Goal: Task Accomplishment & Management: Complete application form

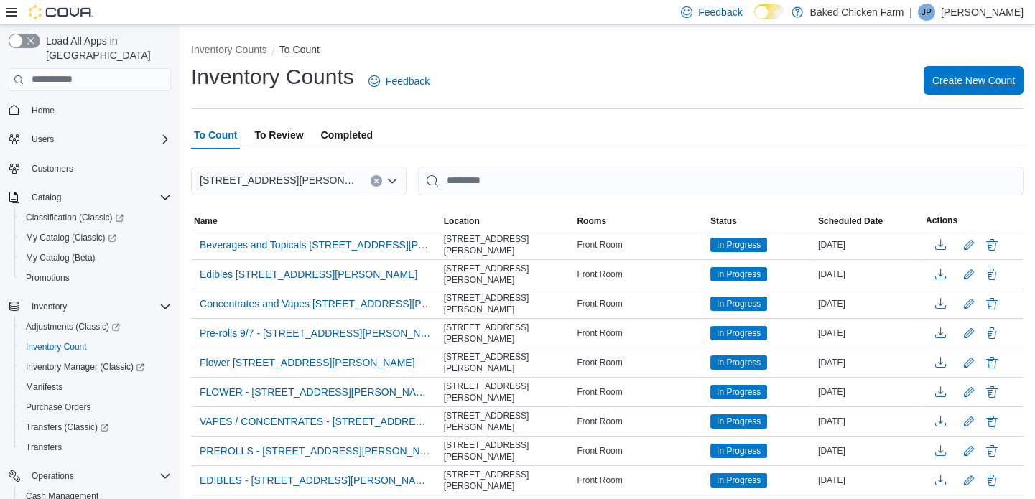
click at [966, 78] on span "Create New Count" at bounding box center [974, 80] width 83 height 14
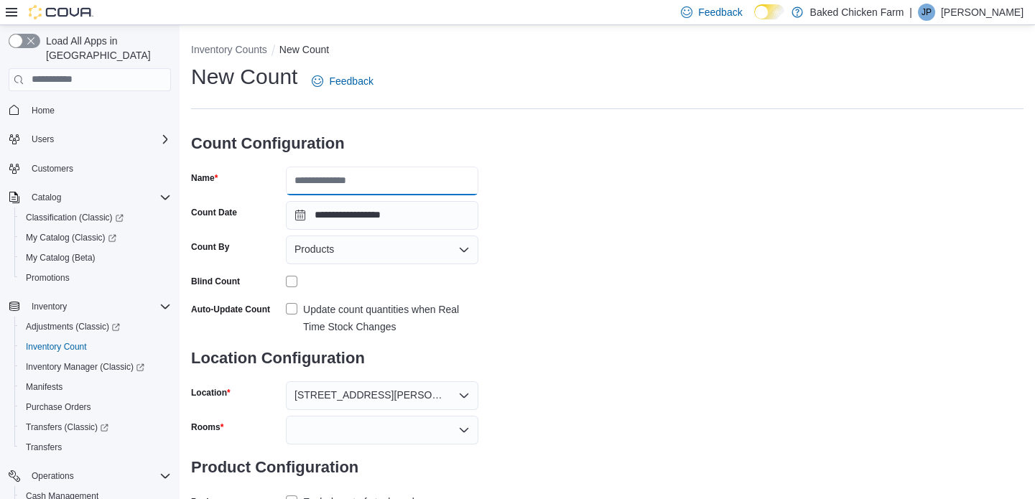
click at [354, 176] on input "Name" at bounding box center [382, 181] width 193 height 29
type input "*"
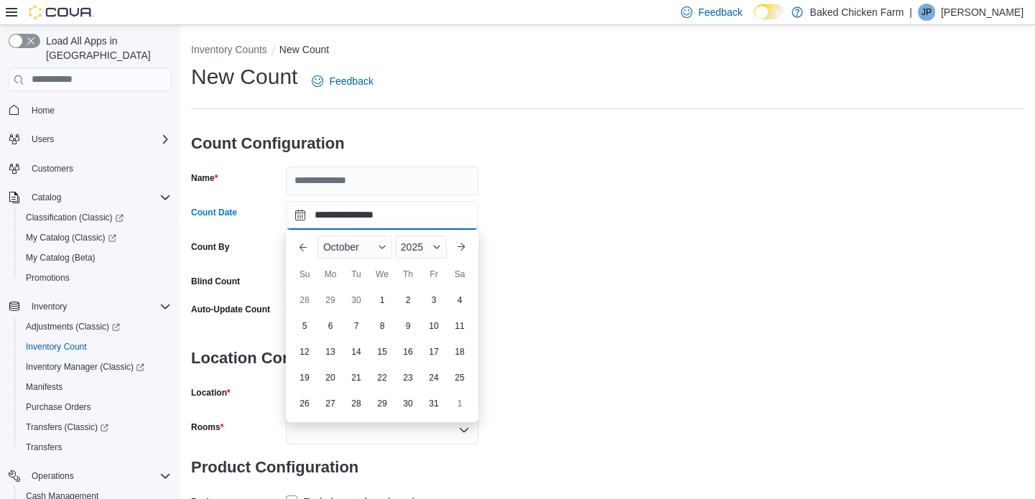
type input "**********"
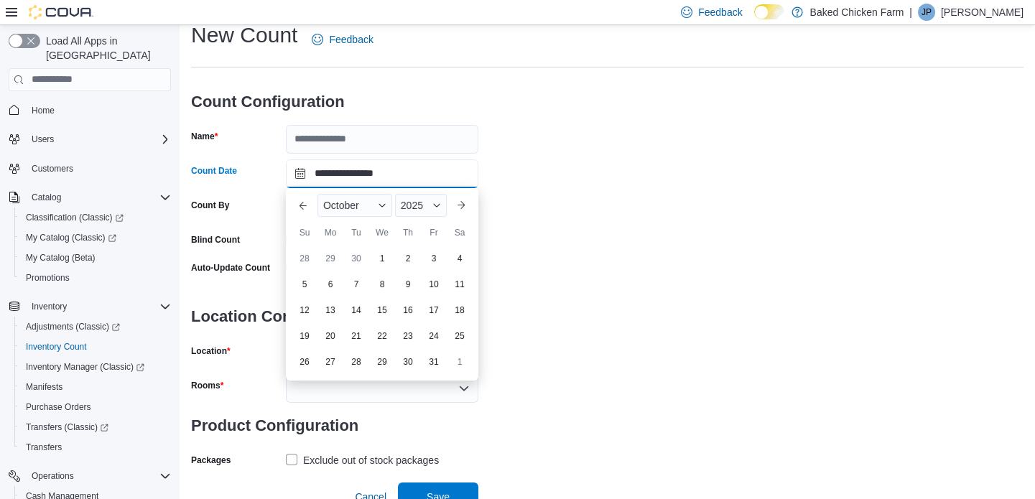
scroll to position [53, 0]
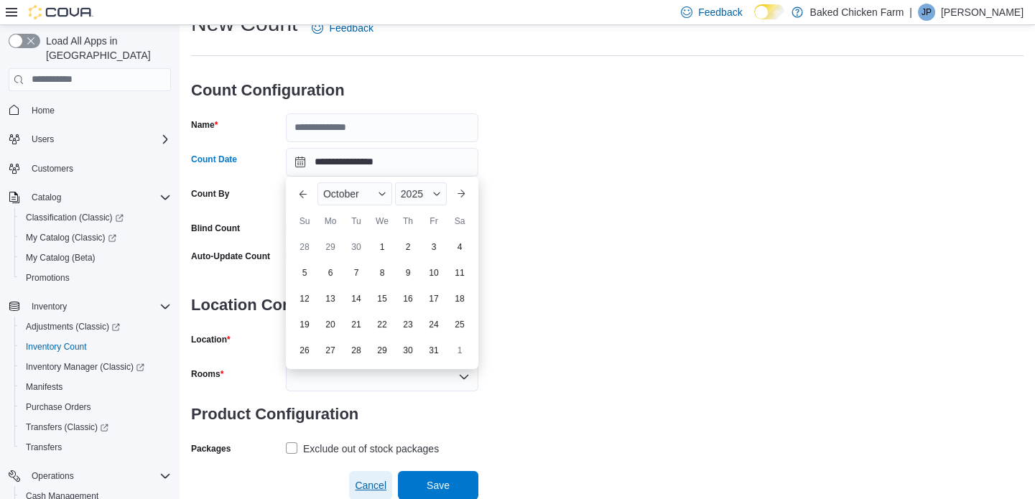
click at [374, 484] on span "Cancel" at bounding box center [371, 485] width 32 height 14
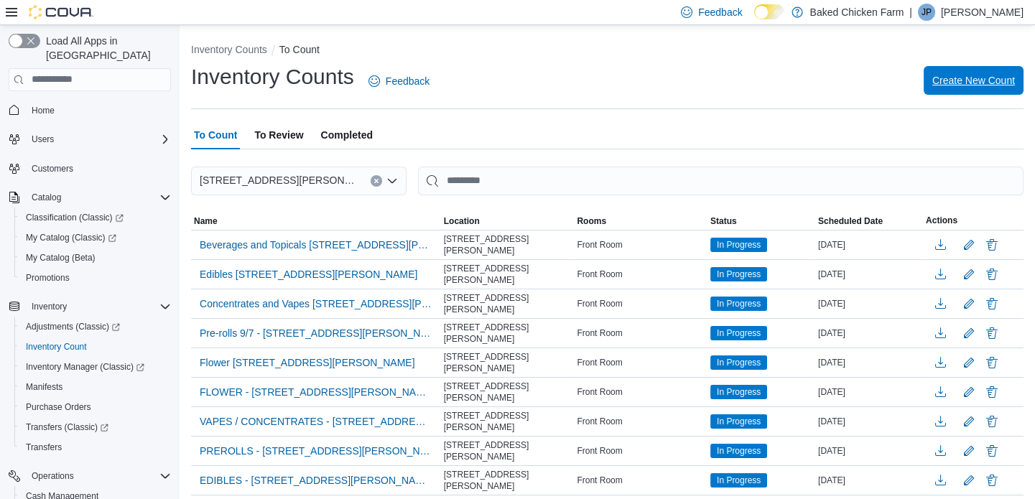
click at [1005, 73] on span "Create New Count" at bounding box center [974, 80] width 83 height 29
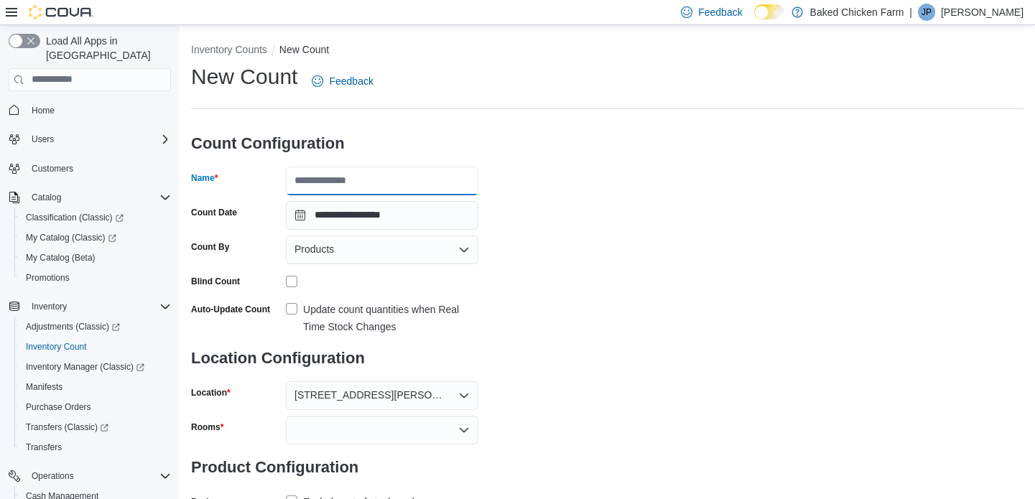
click at [369, 183] on input "Name" at bounding box center [382, 181] width 193 height 29
type input "**********"
click at [424, 242] on div "Products" at bounding box center [382, 250] width 193 height 29
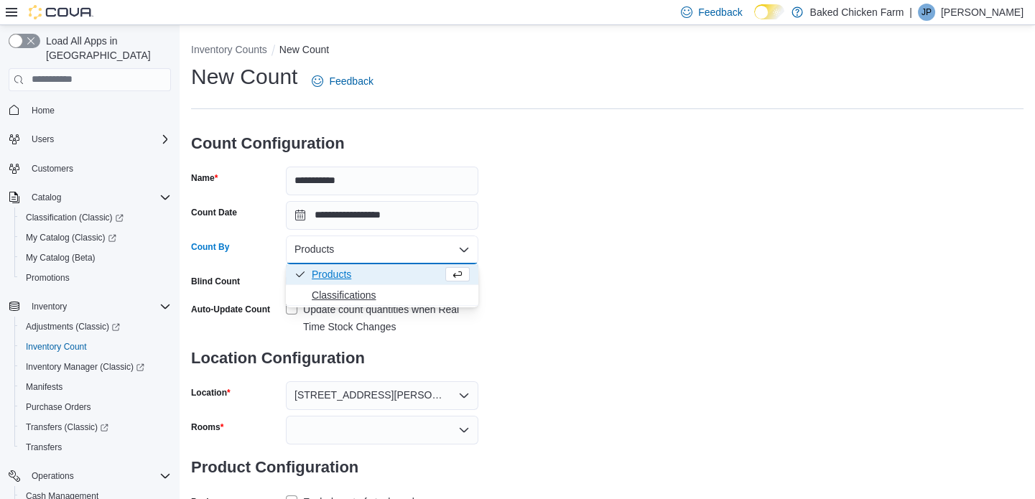
click at [339, 290] on span "Classifications" at bounding box center [391, 295] width 158 height 14
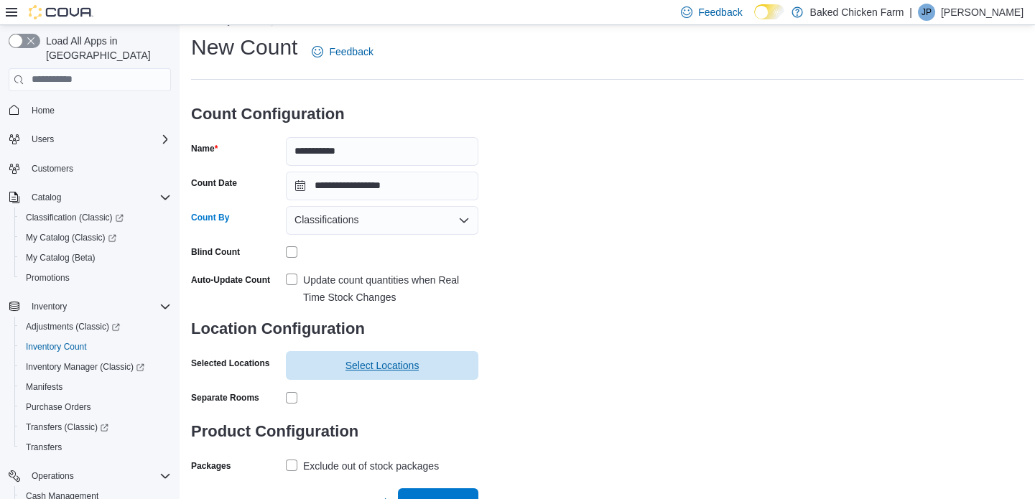
scroll to position [47, 0]
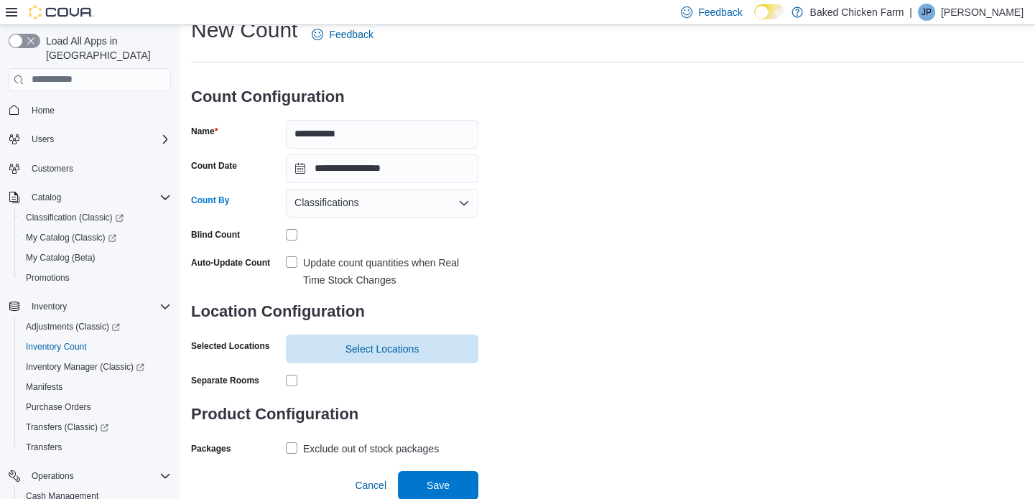
click at [356, 444] on div "Exclude out of stock packages" at bounding box center [371, 448] width 136 height 17
click at [395, 355] on span "Select Locations" at bounding box center [382, 348] width 175 height 29
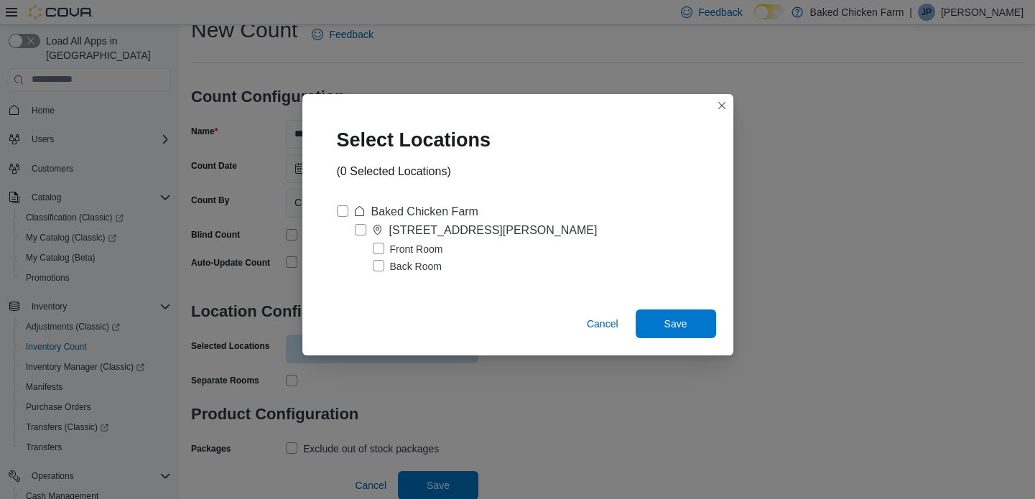
click at [414, 246] on label "Front Room" at bounding box center [408, 249] width 70 height 17
click at [680, 323] on span "Save" at bounding box center [676, 323] width 23 height 14
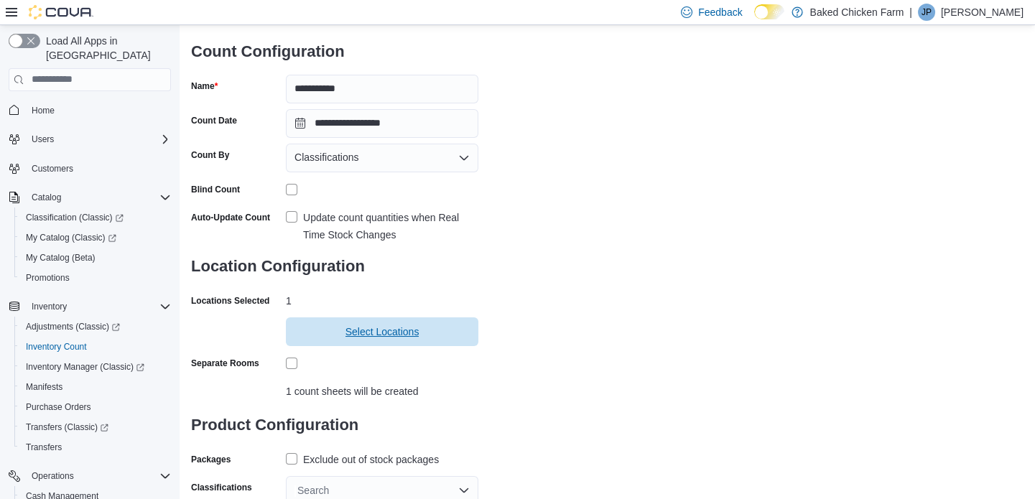
scroll to position [137, 0]
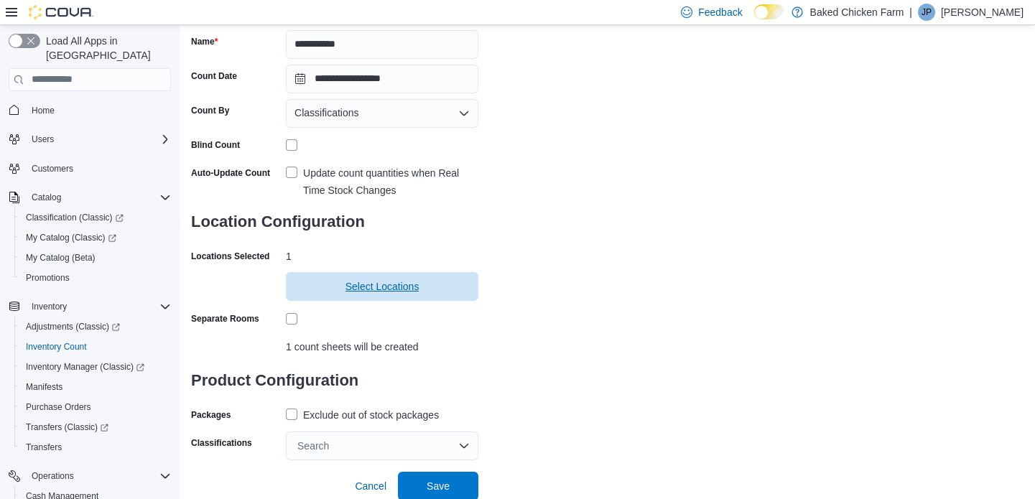
click at [397, 281] on span "Select Locations" at bounding box center [383, 286] width 74 height 14
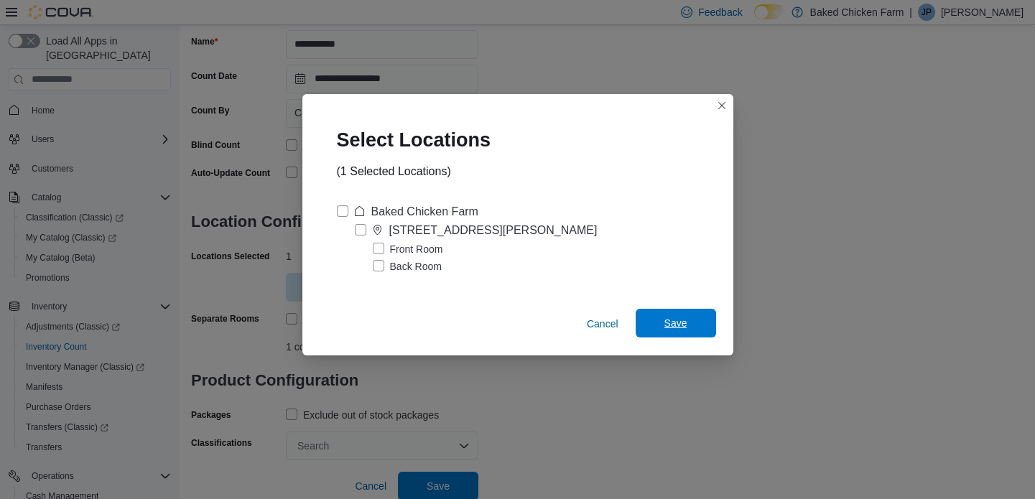
click at [660, 320] on span "Save" at bounding box center [675, 323] width 63 height 29
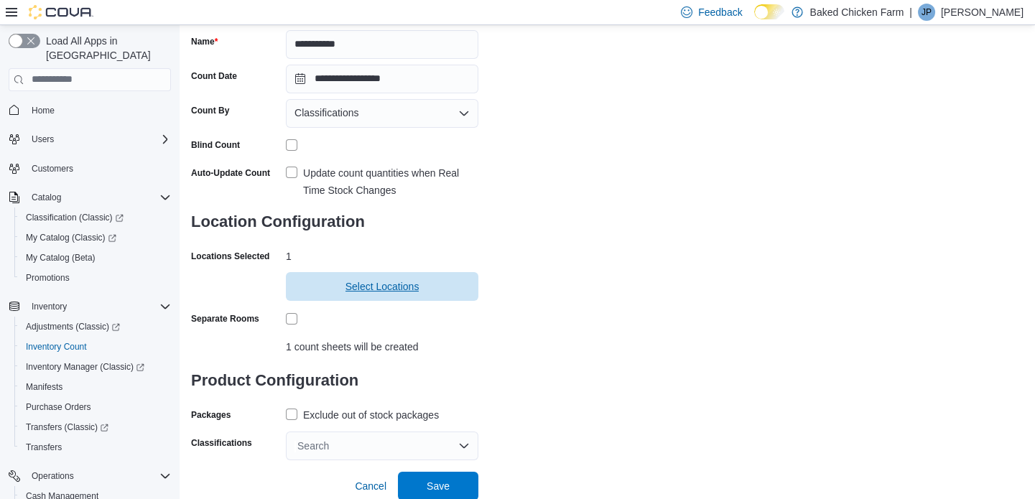
click at [387, 283] on span "Select Locations" at bounding box center [383, 286] width 74 height 14
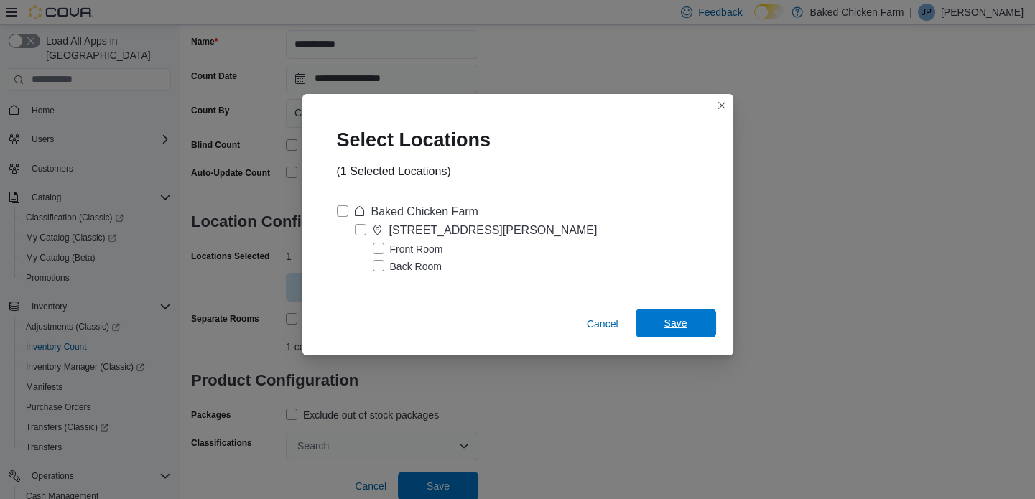
click at [662, 319] on span "Save" at bounding box center [675, 323] width 63 height 29
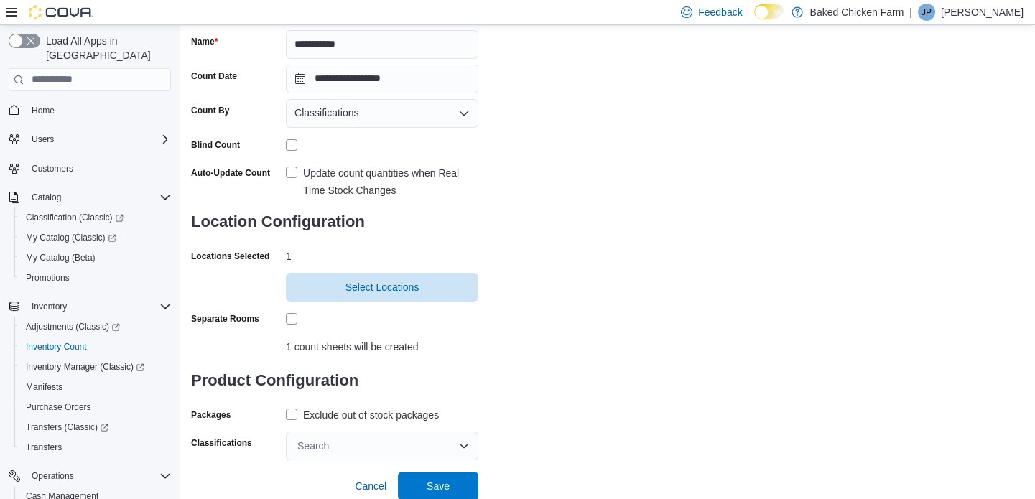
click at [356, 446] on div "Search" at bounding box center [382, 446] width 193 height 29
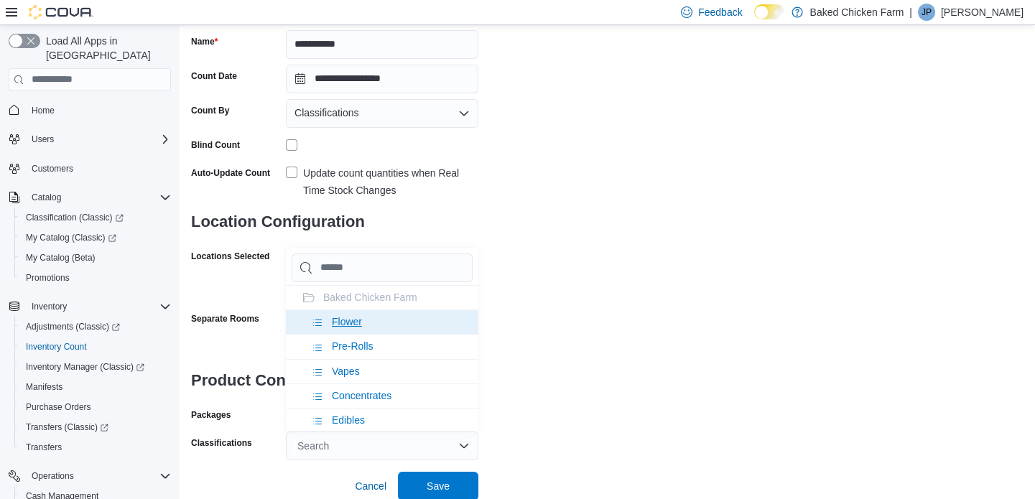
click at [353, 317] on span "Flower" at bounding box center [347, 321] width 30 height 11
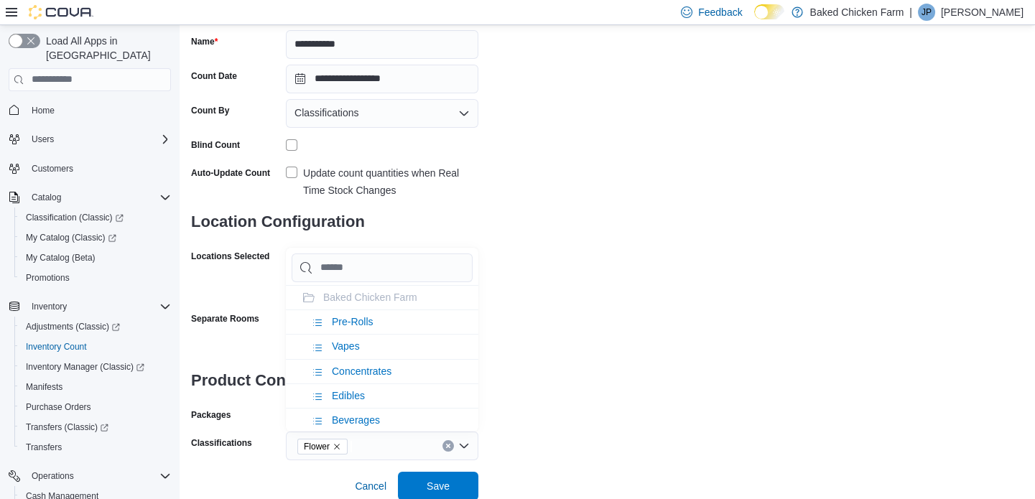
click at [542, 369] on div "**********" at bounding box center [607, 193] width 833 height 535
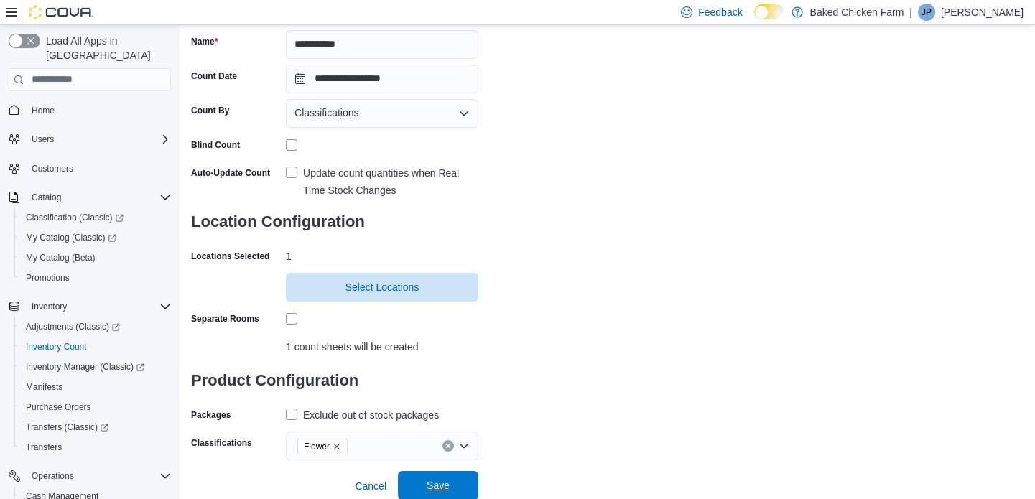
click at [437, 476] on span "Save" at bounding box center [438, 485] width 63 height 29
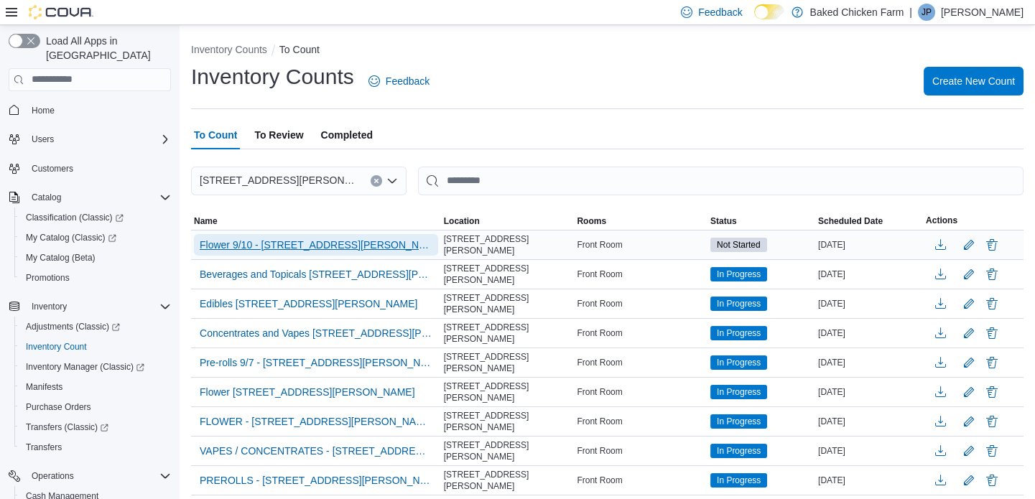
click at [312, 238] on span "Flower 9/10 - [STREET_ADDRESS][PERSON_NAME]" at bounding box center [316, 245] width 233 height 14
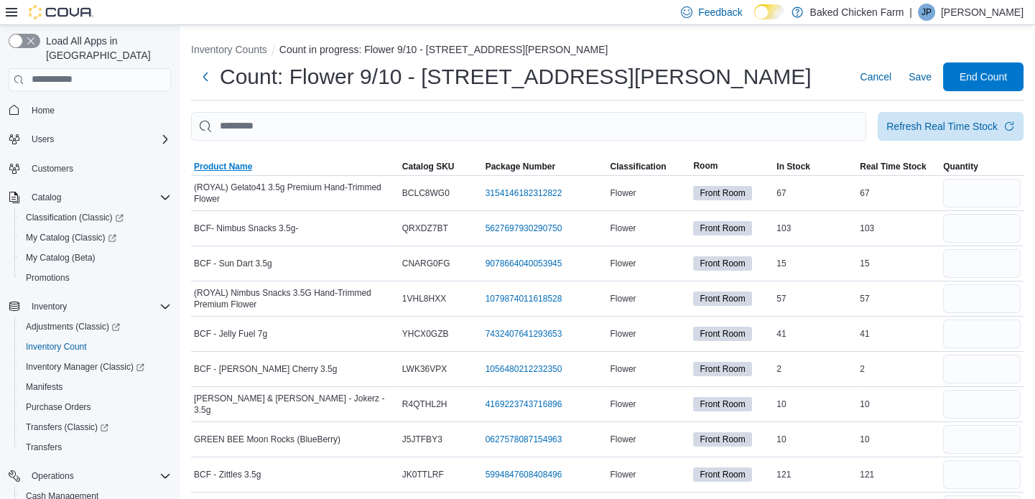
click at [223, 161] on span "Product Name" at bounding box center [223, 166] width 58 height 11
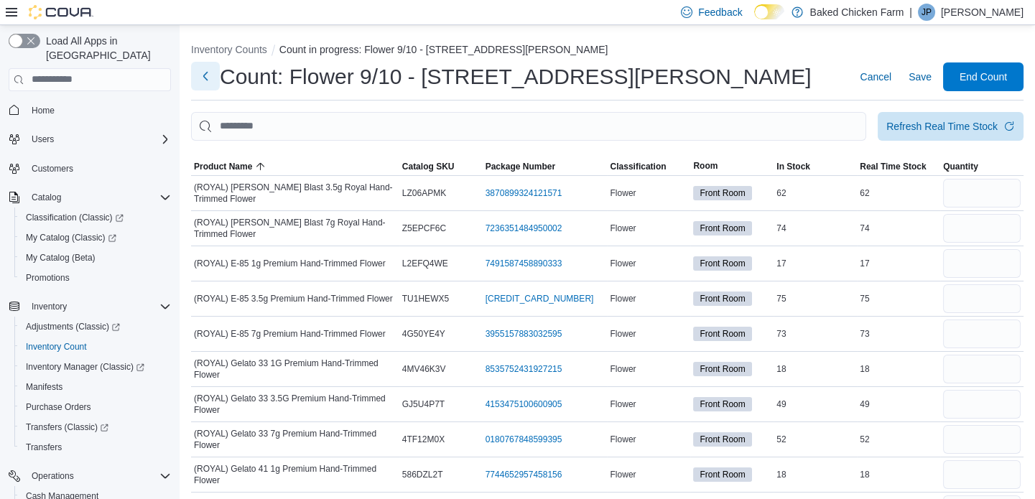
click at [205, 74] on button "Next" at bounding box center [205, 76] width 29 height 29
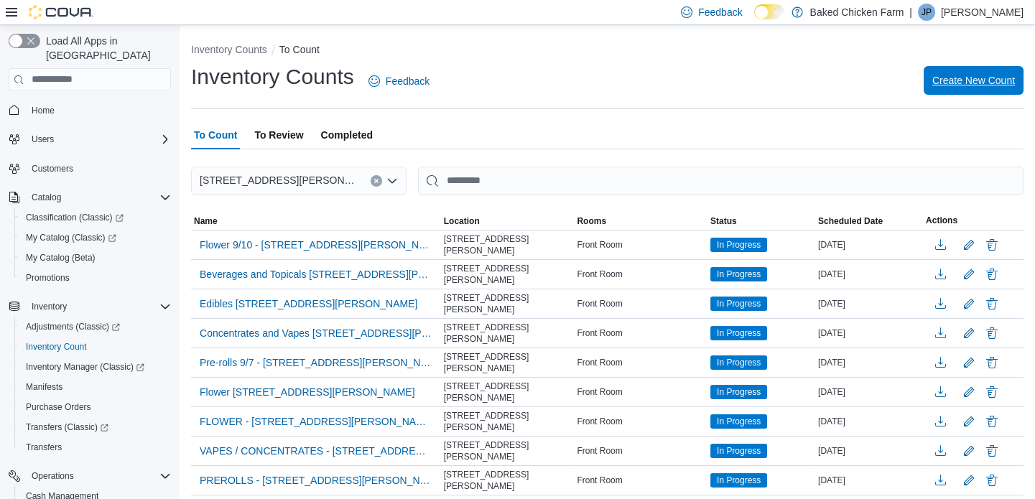
click at [956, 83] on span "Create New Count" at bounding box center [974, 80] width 83 height 14
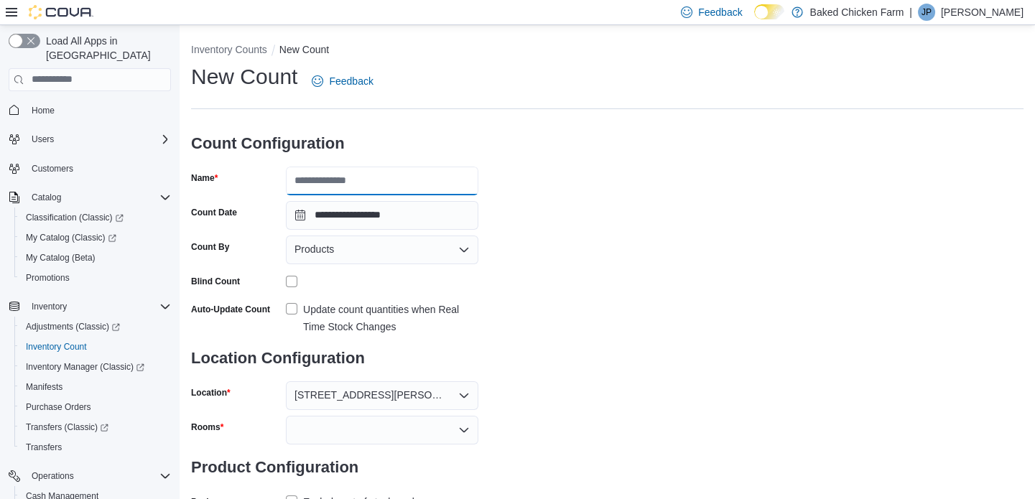
click at [374, 178] on input "Name" at bounding box center [382, 181] width 193 height 29
type input "**********"
click at [354, 247] on div "Products" at bounding box center [382, 250] width 193 height 29
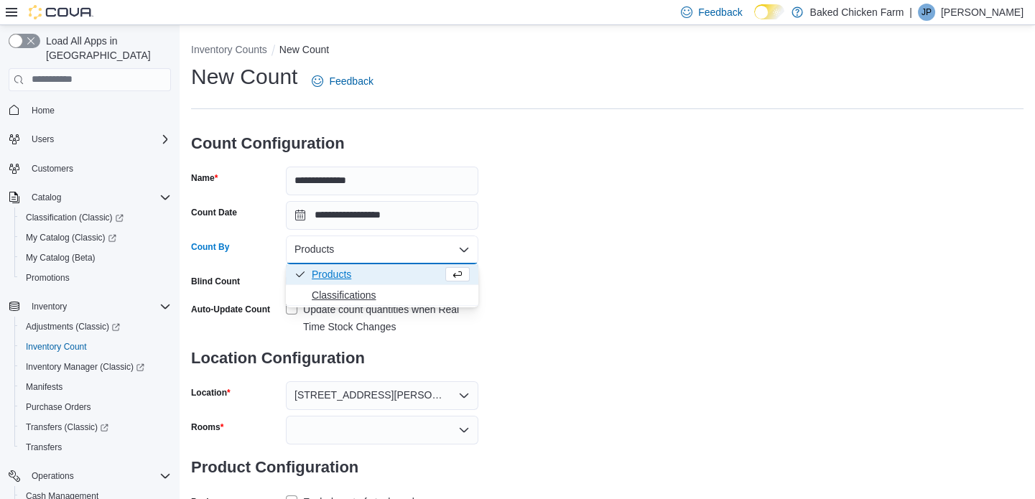
click at [344, 292] on span "Classifications" at bounding box center [391, 295] width 158 height 14
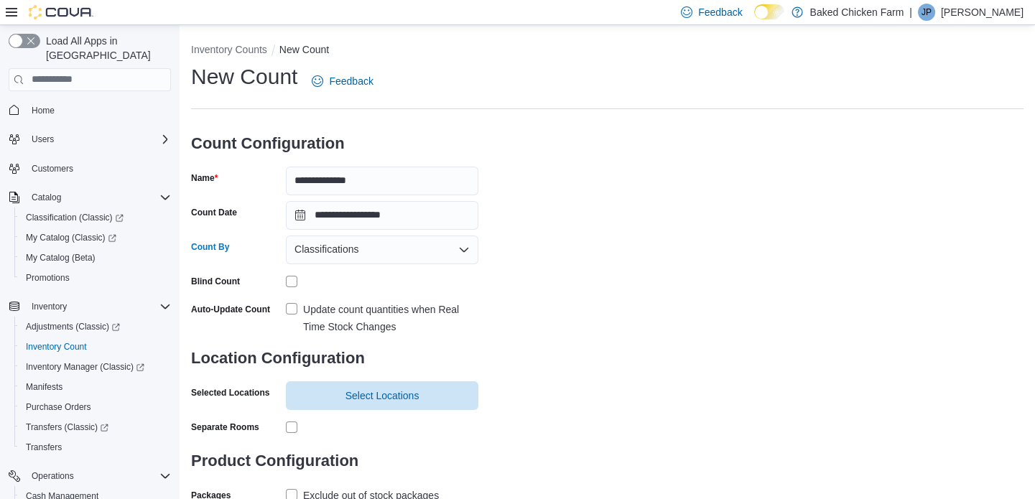
scroll to position [47, 0]
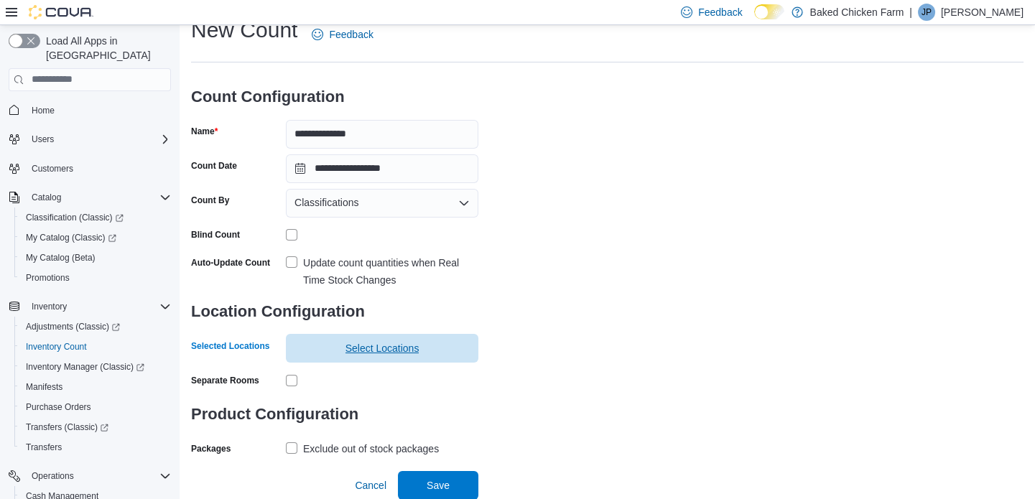
click at [399, 356] on span "Select Locations" at bounding box center [382, 348] width 175 height 29
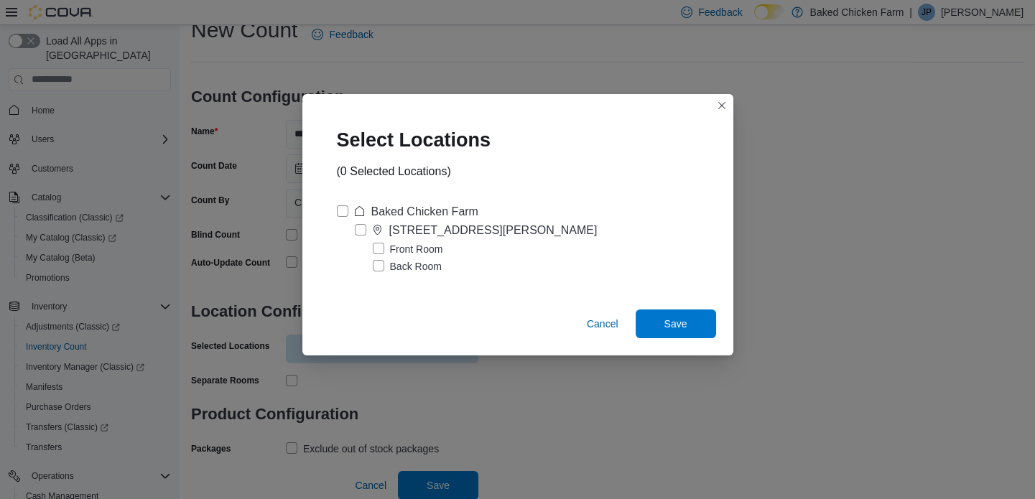
click at [415, 244] on label "Front Room" at bounding box center [408, 249] width 70 height 17
click at [674, 322] on span "Save" at bounding box center [676, 323] width 23 height 14
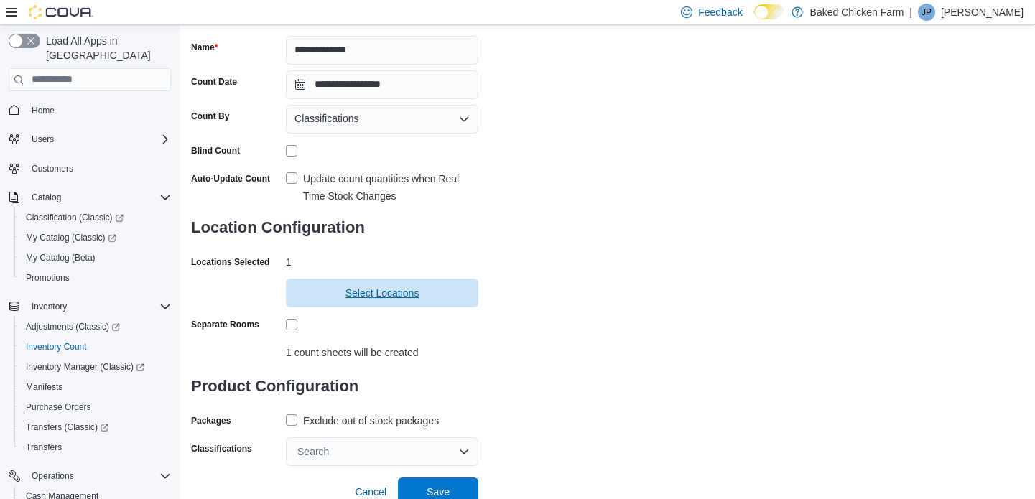
scroll to position [137, 0]
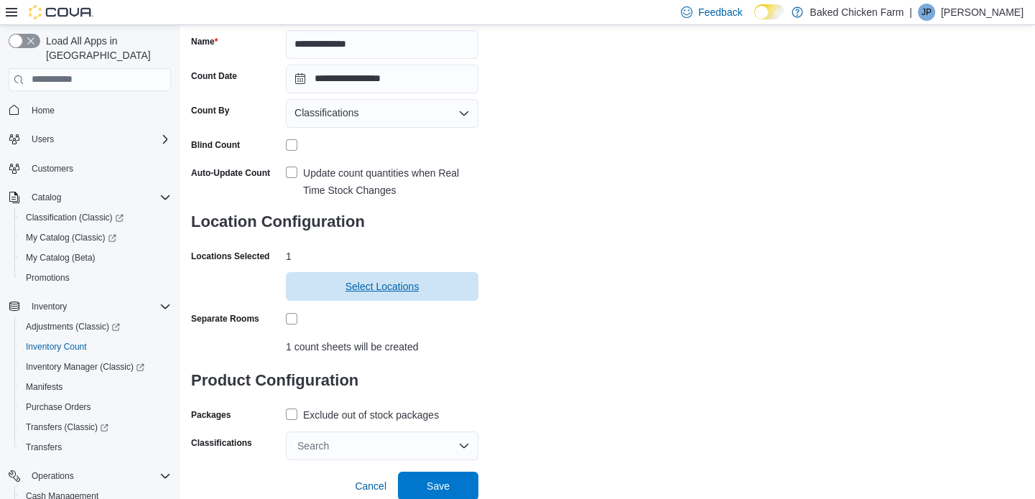
click at [392, 286] on span "Select Locations" at bounding box center [383, 286] width 74 height 14
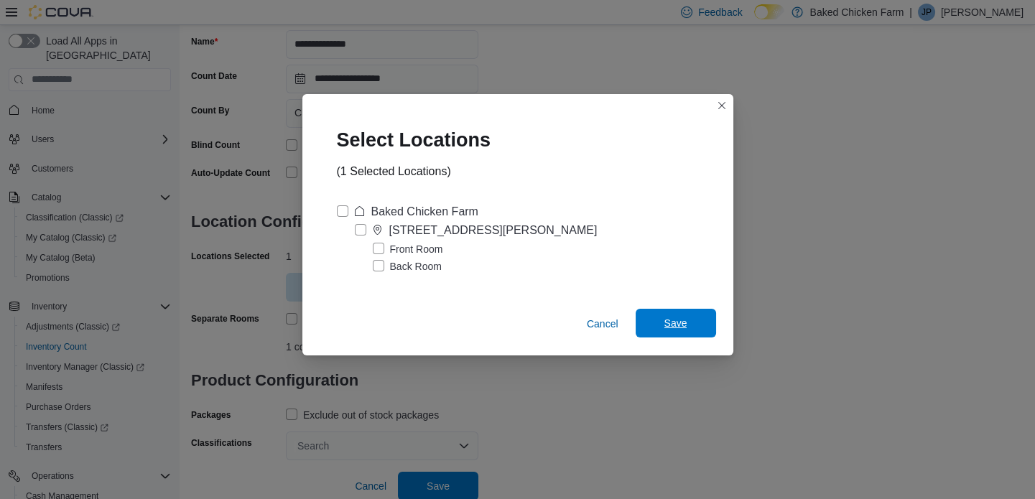
click at [675, 315] on span "Save" at bounding box center [675, 323] width 63 height 29
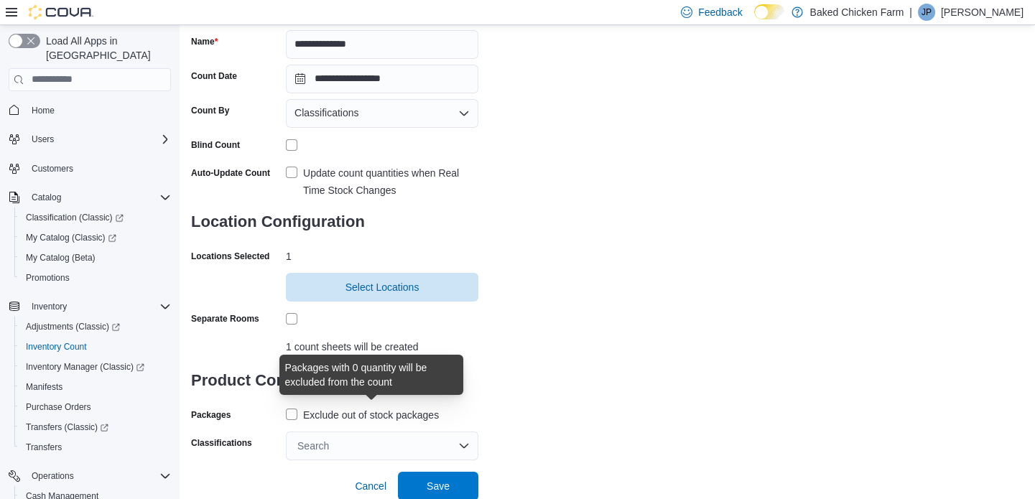
click at [359, 413] on div "Exclude out of stock packages" at bounding box center [371, 415] width 136 height 17
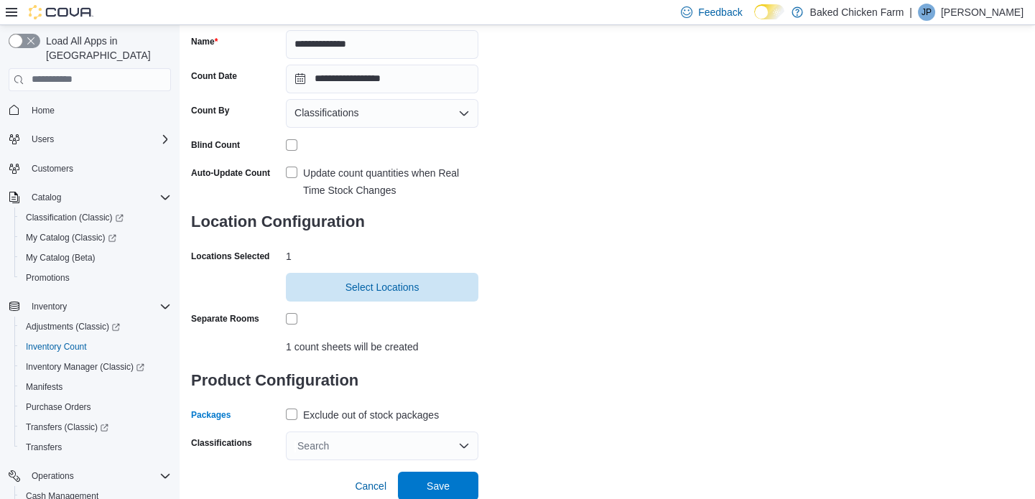
click at [418, 443] on div "Search" at bounding box center [382, 446] width 193 height 29
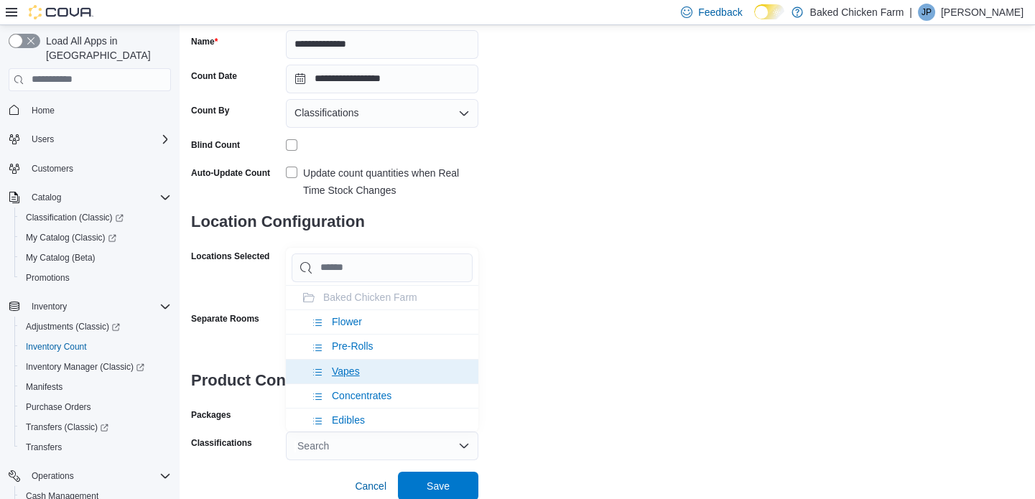
drag, startPoint x: 364, startPoint y: 349, endPoint x: 377, endPoint y: 350, distance: 13.7
click at [364, 350] on span "Pre-Rolls" at bounding box center [353, 346] width 42 height 11
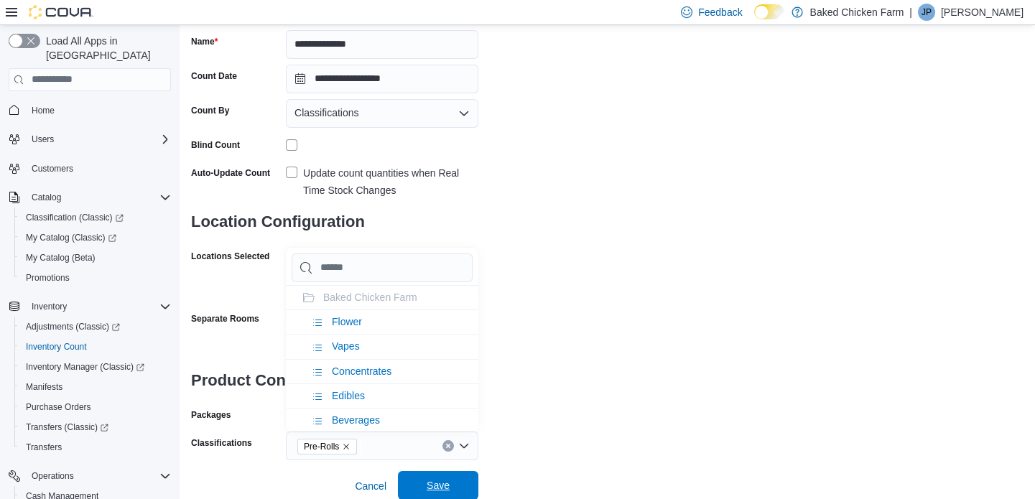
click at [436, 476] on span "Save" at bounding box center [438, 485] width 63 height 29
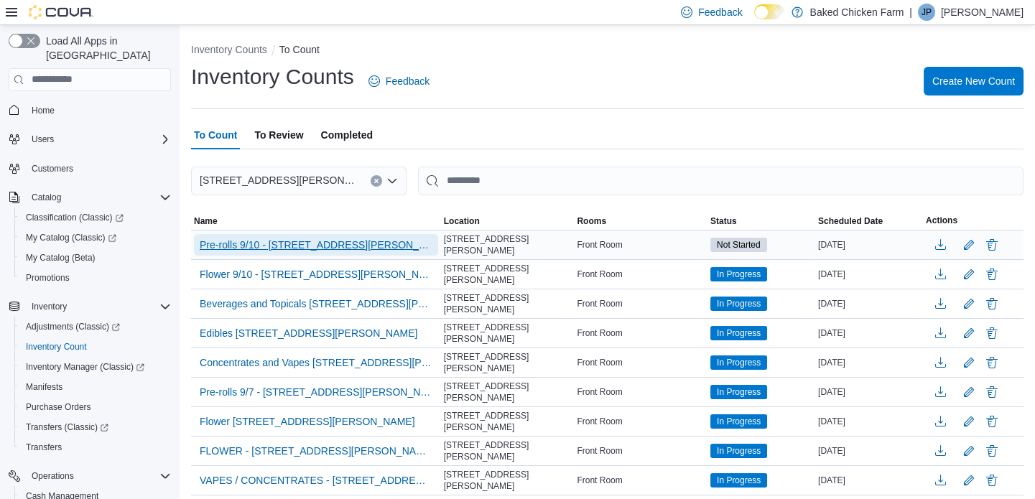
click at [316, 244] on span "Pre-rolls 9/10 - [STREET_ADDRESS][PERSON_NAME]" at bounding box center [316, 245] width 233 height 14
click at [306, 241] on span "Pre-rolls 9/10 - [STREET_ADDRESS][PERSON_NAME]" at bounding box center [316, 245] width 233 height 14
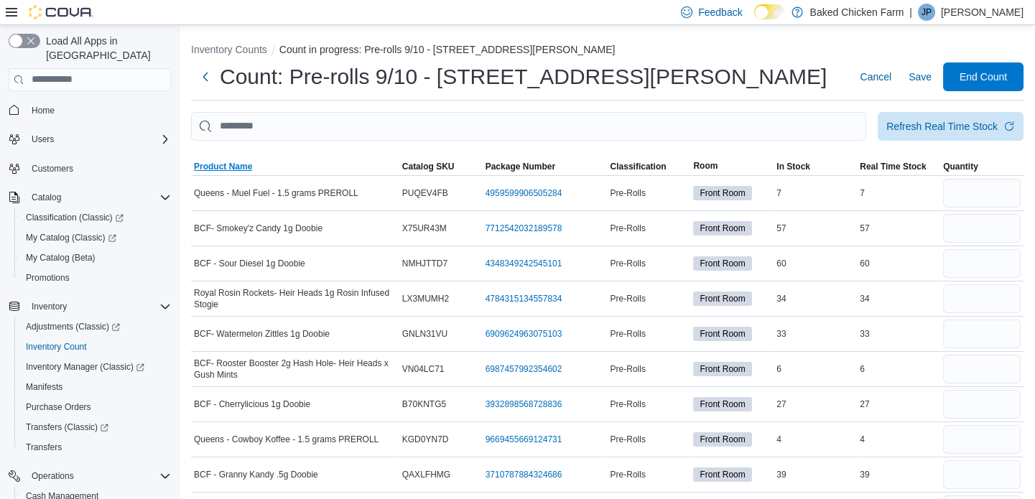
click at [222, 162] on span "Product Name" at bounding box center [223, 166] width 58 height 11
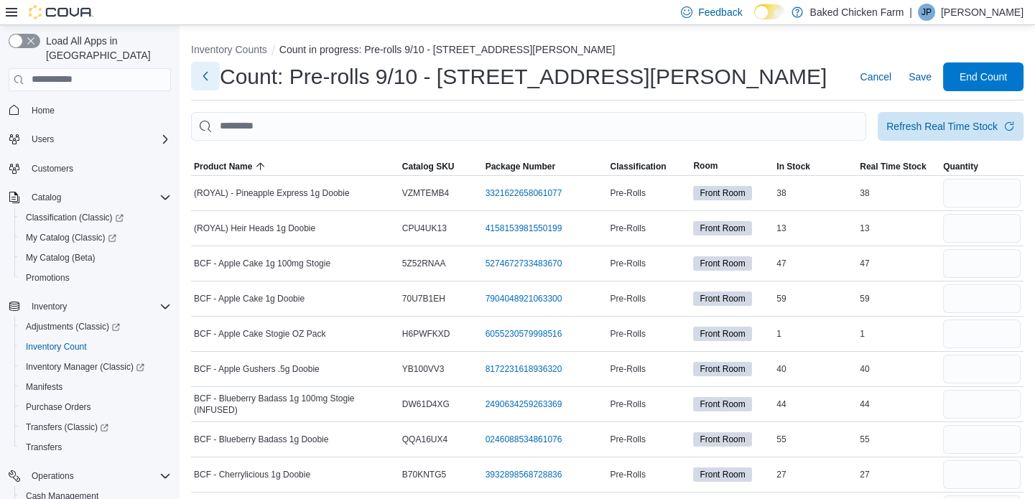
click at [205, 69] on button "Next" at bounding box center [205, 76] width 29 height 29
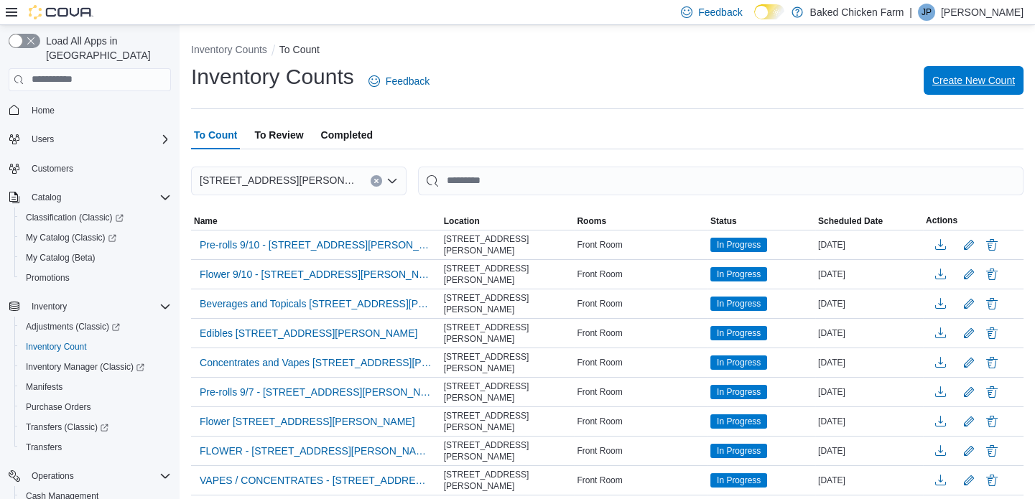
click at [963, 77] on span "Create New Count" at bounding box center [974, 80] width 83 height 14
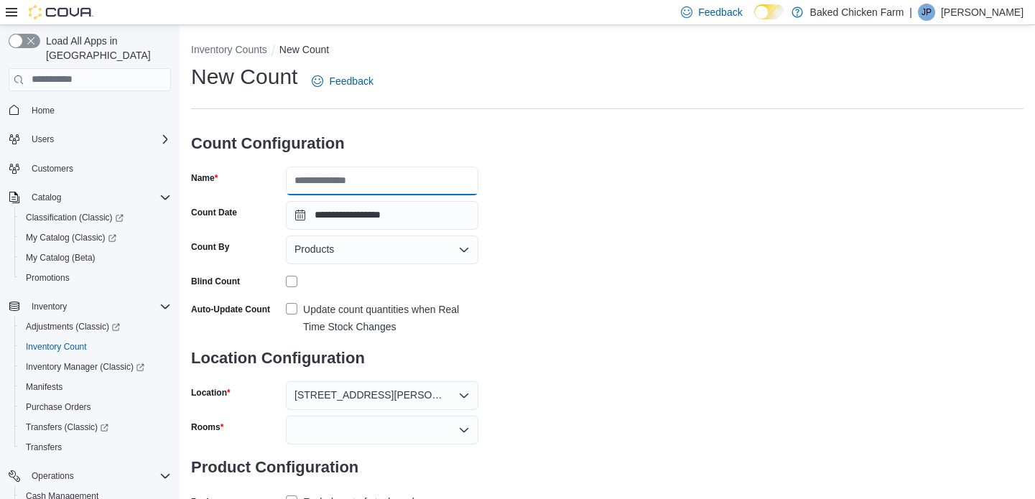
click at [335, 187] on input "Name" at bounding box center [382, 181] width 193 height 29
type input "**********"
click at [396, 249] on div "Products" at bounding box center [382, 250] width 193 height 29
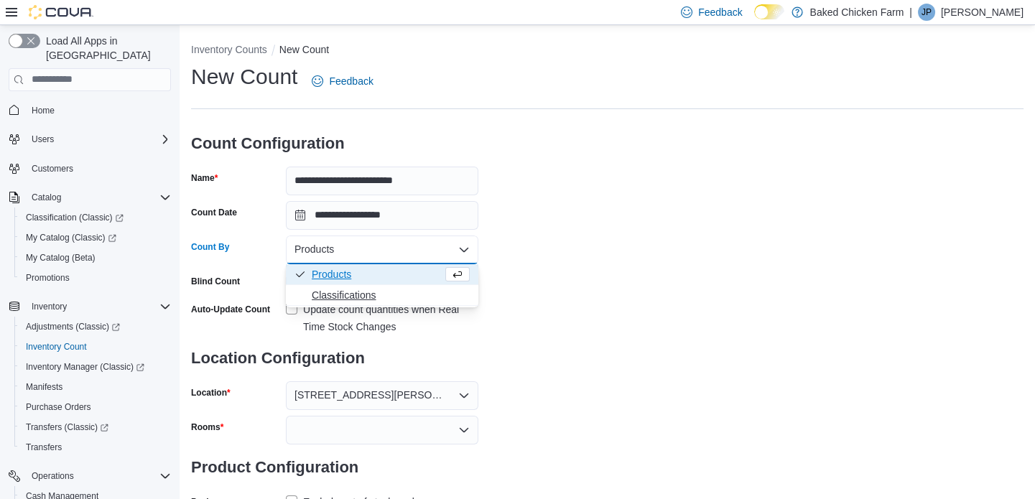
click at [352, 297] on span "Classifications" at bounding box center [391, 295] width 158 height 14
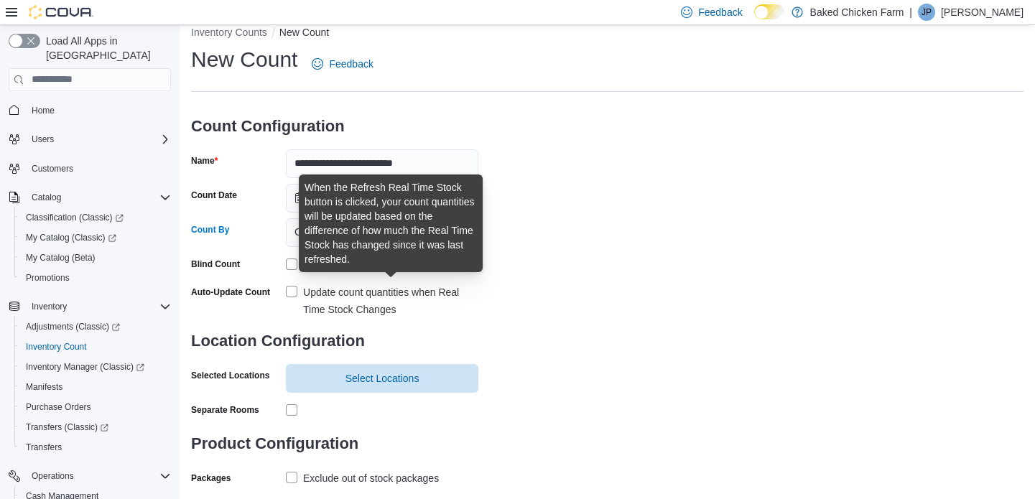
scroll to position [47, 0]
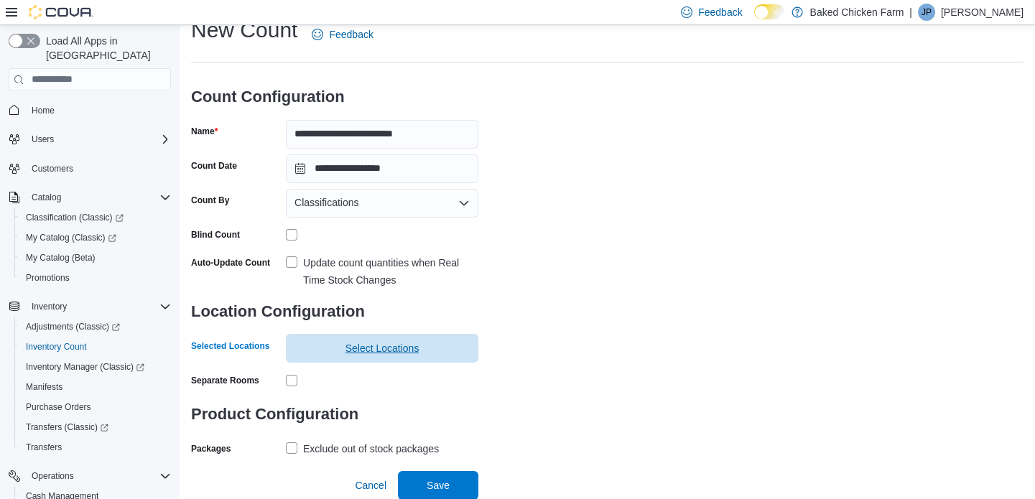
click at [374, 345] on span "Select Locations" at bounding box center [383, 348] width 74 height 14
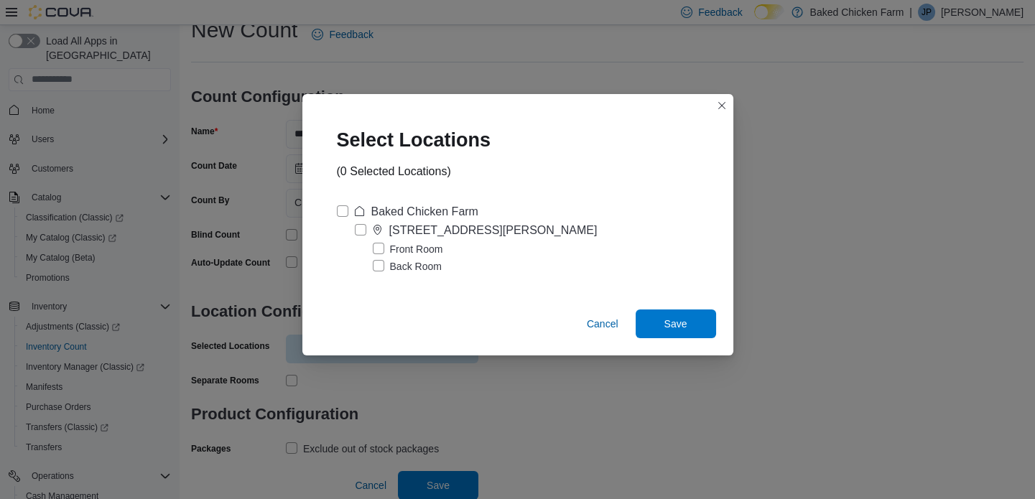
click at [407, 242] on label "Front Room" at bounding box center [408, 249] width 70 height 17
click at [651, 315] on span "Save" at bounding box center [675, 323] width 63 height 29
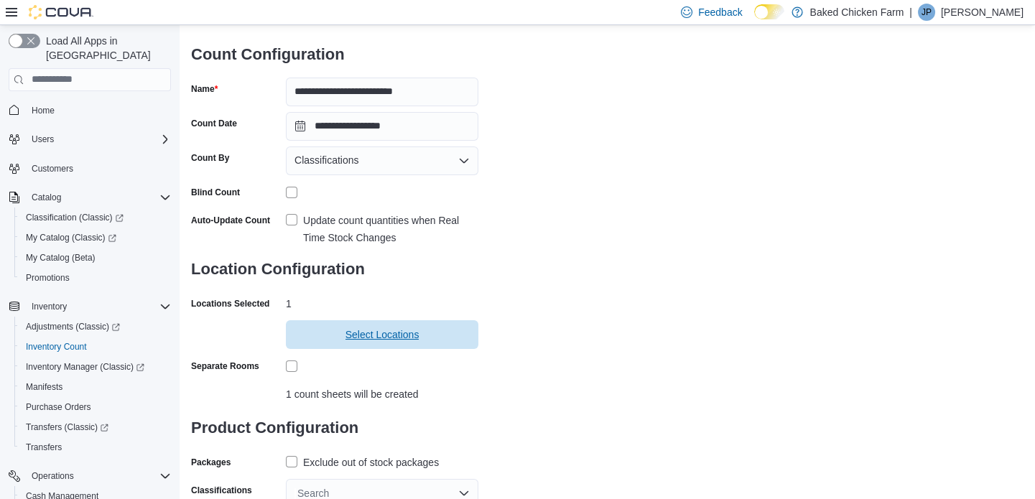
scroll to position [137, 0]
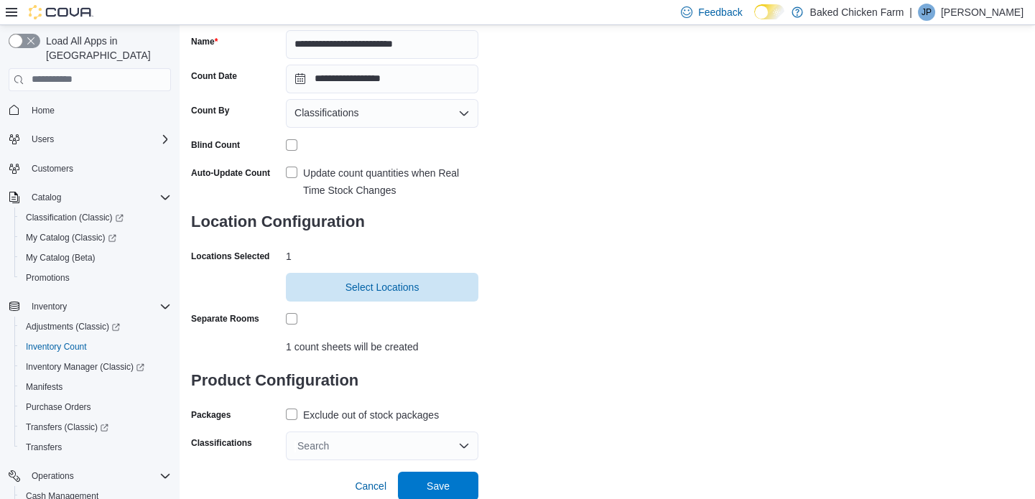
click at [338, 418] on div "Exclude out of stock packages" at bounding box center [371, 415] width 136 height 17
click at [356, 441] on div "Search" at bounding box center [382, 446] width 193 height 29
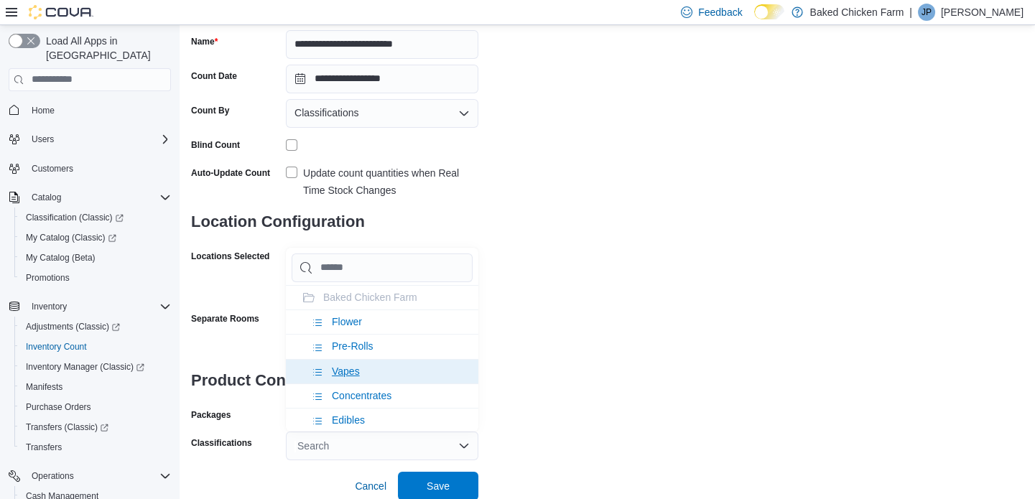
click at [351, 371] on span "Vapes" at bounding box center [346, 371] width 28 height 11
click at [354, 366] on span "Concentrates" at bounding box center [362, 371] width 60 height 11
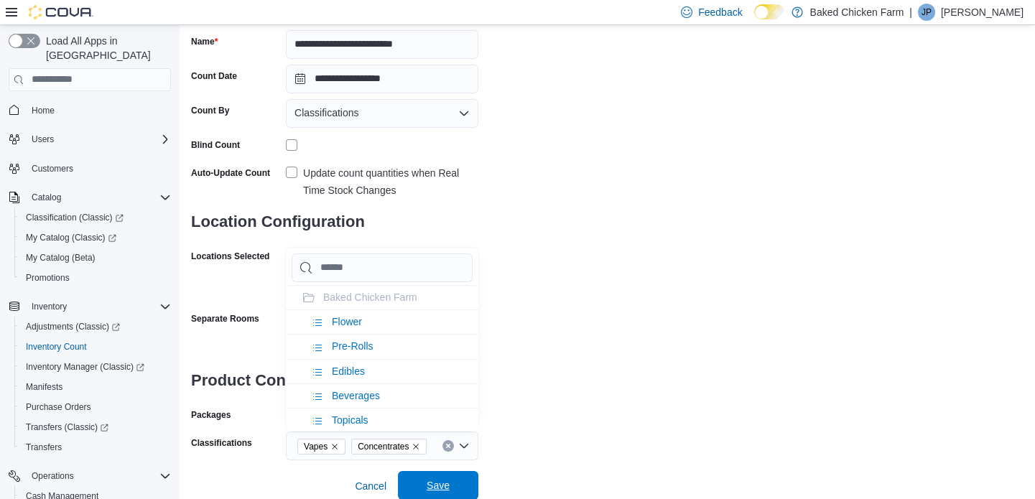
click at [440, 476] on span "Save" at bounding box center [438, 485] width 63 height 29
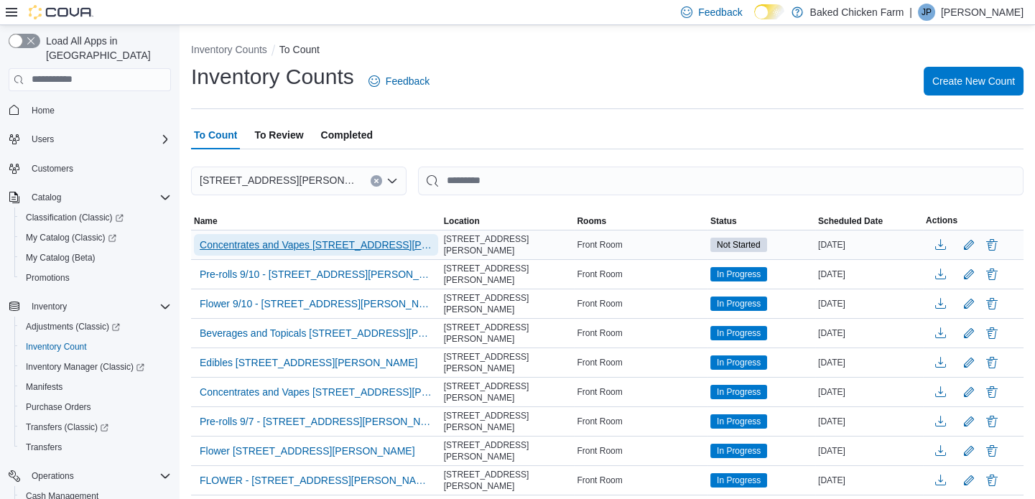
click at [378, 238] on span "Concentrates and Vapes [STREET_ADDRESS][PERSON_NAME]" at bounding box center [316, 245] width 233 height 14
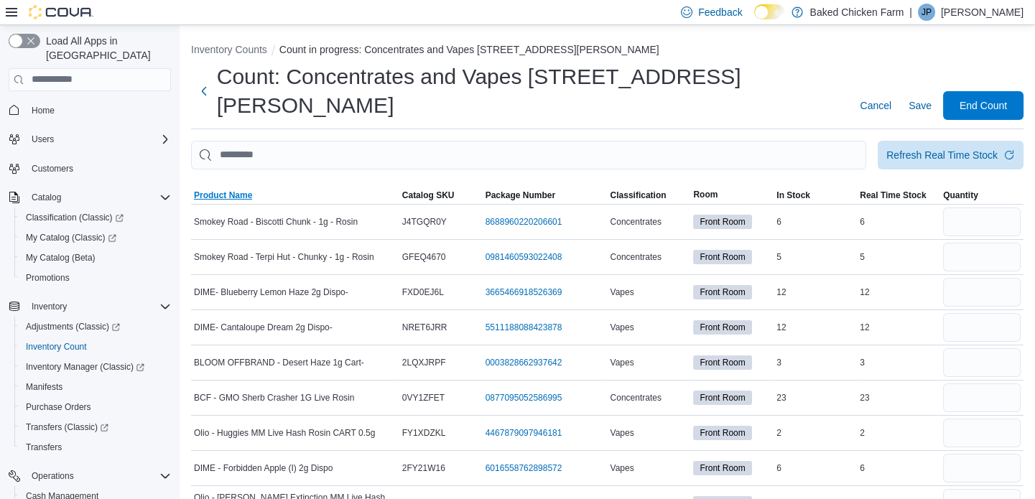
click at [227, 190] on span "Product Name" at bounding box center [223, 195] width 58 height 11
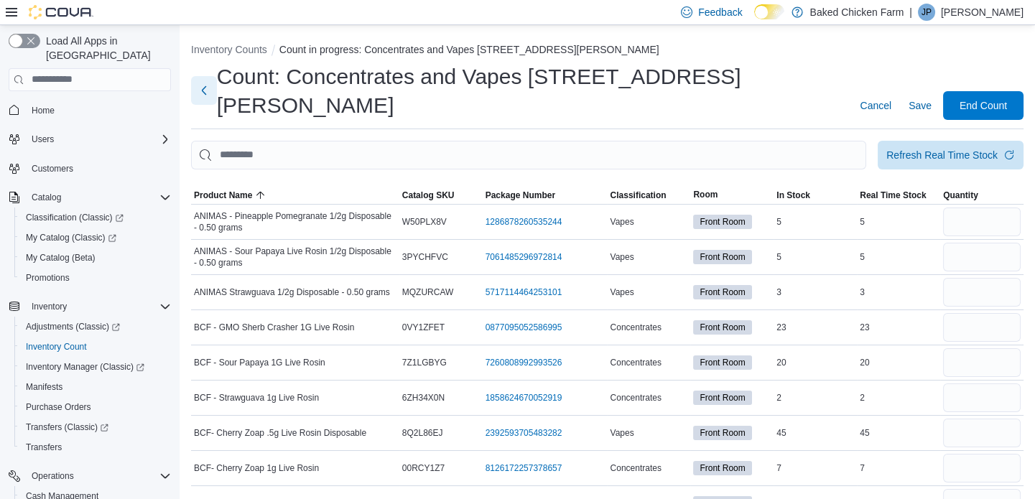
click at [207, 76] on button "Next" at bounding box center [204, 90] width 26 height 29
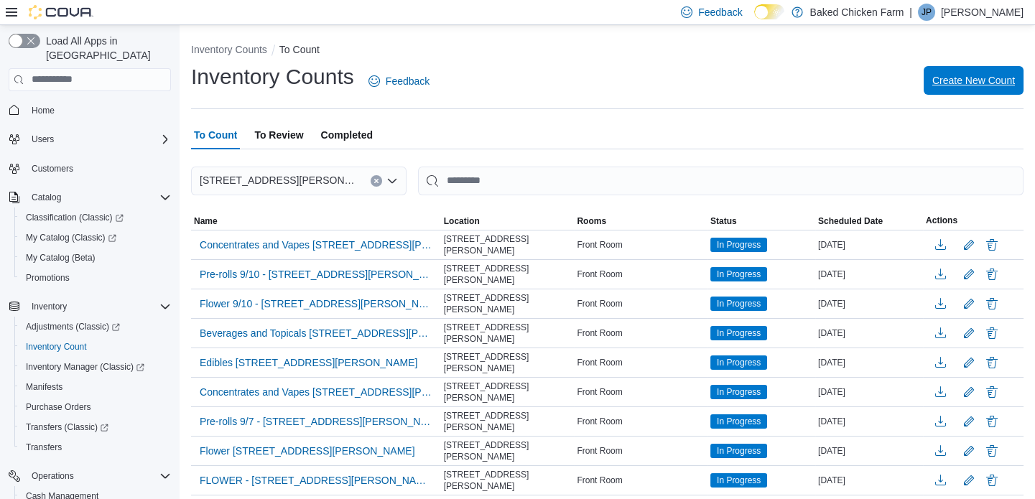
click at [964, 77] on span "Create New Count" at bounding box center [974, 80] width 83 height 14
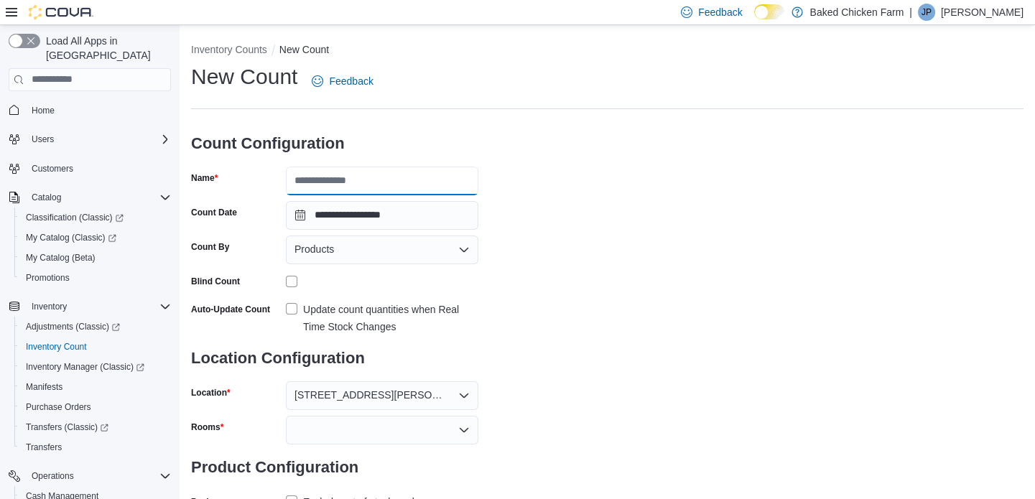
click at [387, 182] on input "Name" at bounding box center [382, 181] width 193 height 29
type input "**********"
click at [415, 259] on div "Products" at bounding box center [382, 250] width 193 height 29
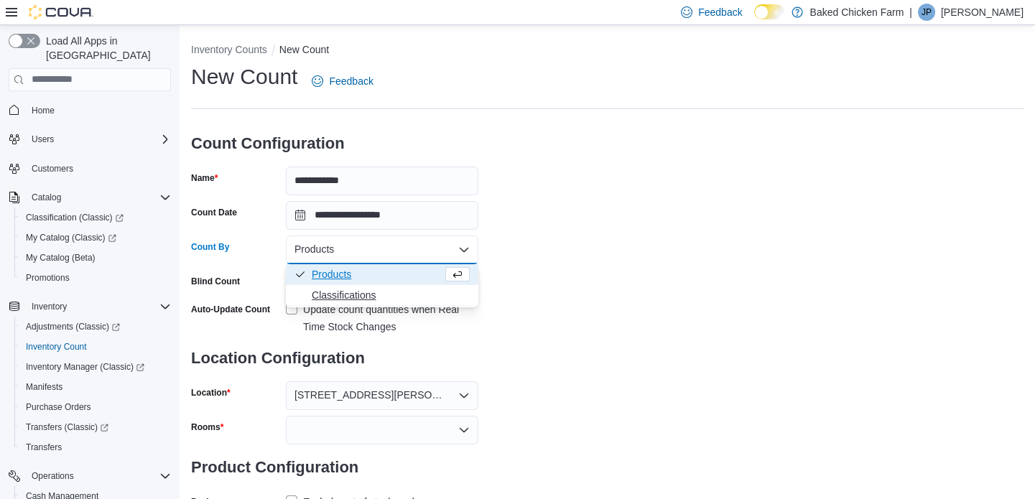
click at [410, 291] on span "Classifications" at bounding box center [391, 295] width 158 height 14
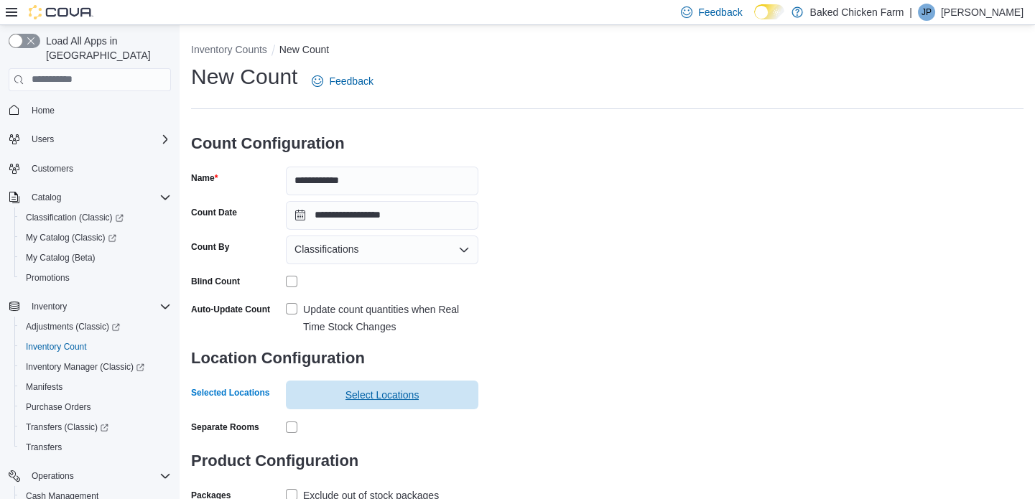
click at [392, 391] on span "Select Locations" at bounding box center [383, 395] width 74 height 14
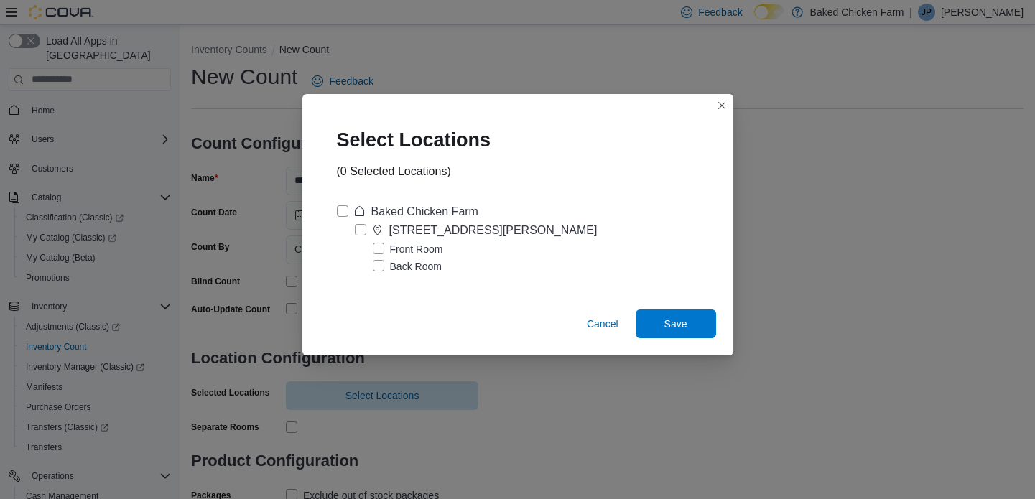
click at [404, 244] on label "Front Room" at bounding box center [408, 249] width 70 height 17
click at [657, 318] on span "Save" at bounding box center [675, 323] width 63 height 29
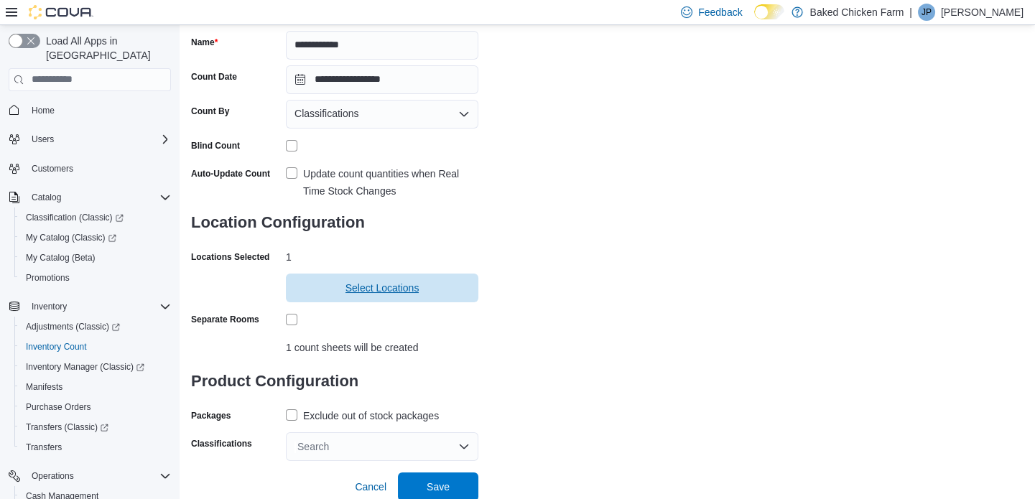
scroll to position [137, 0]
click at [383, 409] on div "Exclude out of stock packages" at bounding box center [371, 415] width 136 height 17
click at [381, 443] on div "Search" at bounding box center [382, 446] width 193 height 29
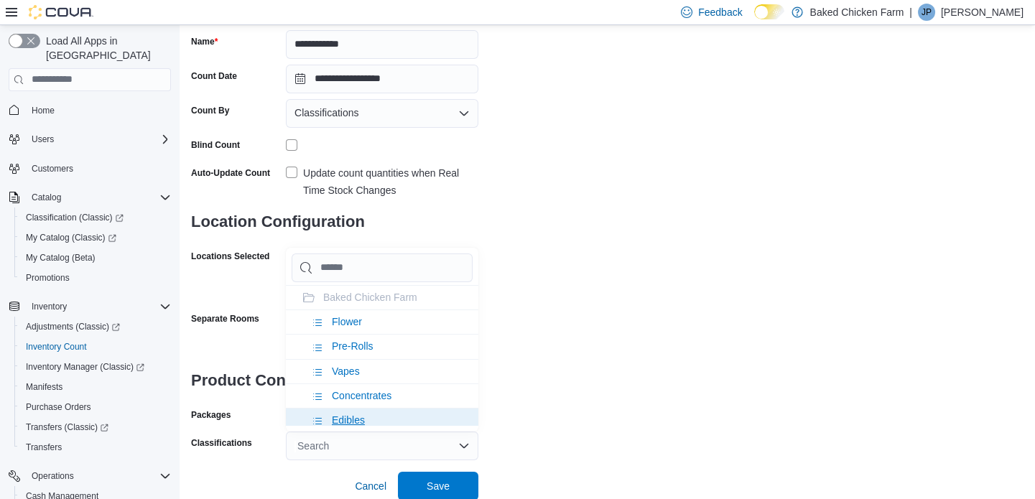
click at [344, 417] on span "Edibles" at bounding box center [348, 420] width 33 height 11
click at [558, 376] on div "**********" at bounding box center [607, 193] width 833 height 535
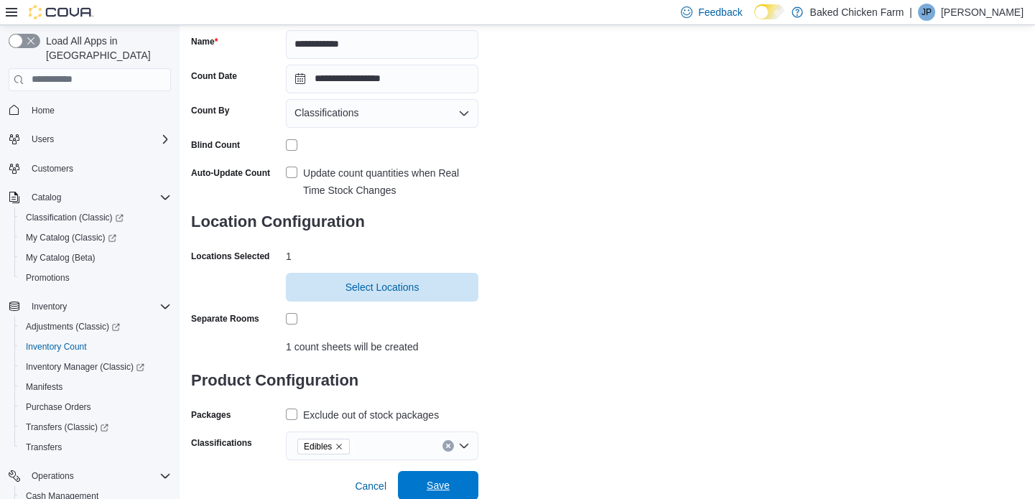
click at [459, 481] on span "Save" at bounding box center [438, 485] width 63 height 29
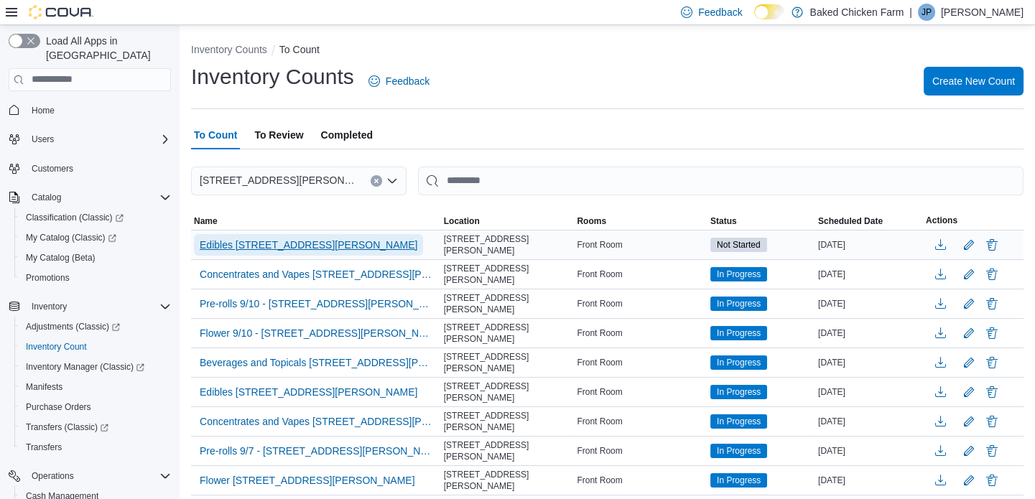
click at [333, 243] on span "Edibles [STREET_ADDRESS][PERSON_NAME]" at bounding box center [309, 245] width 218 height 14
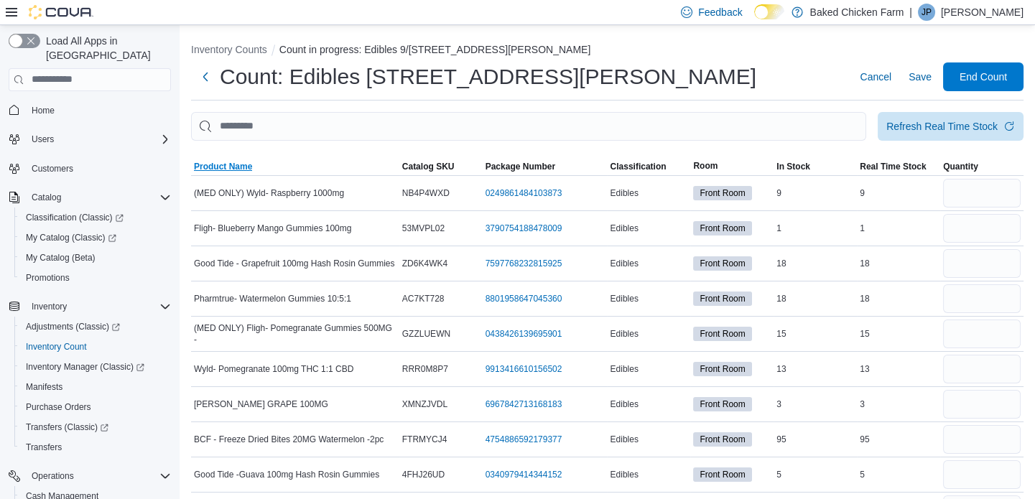
click at [226, 163] on span "Product Name" at bounding box center [223, 166] width 58 height 11
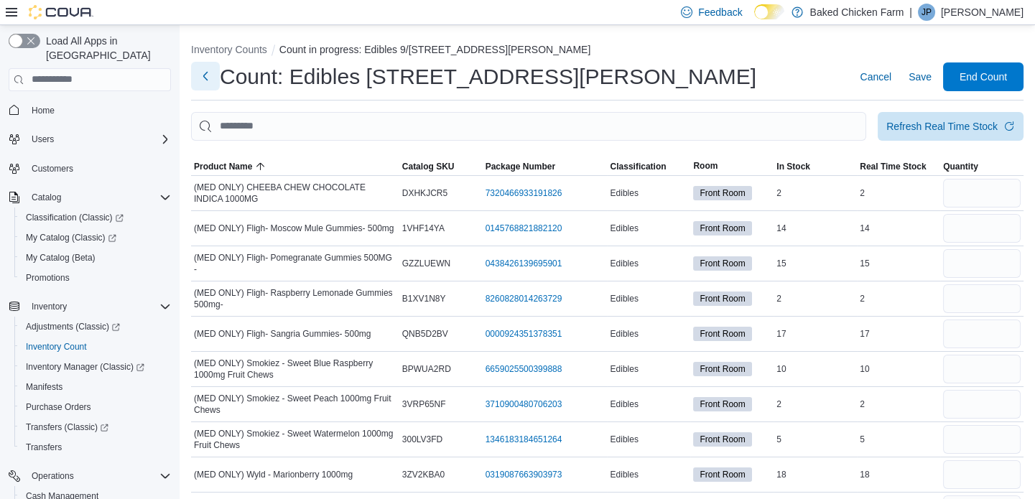
click at [208, 73] on button "Next" at bounding box center [205, 76] width 29 height 29
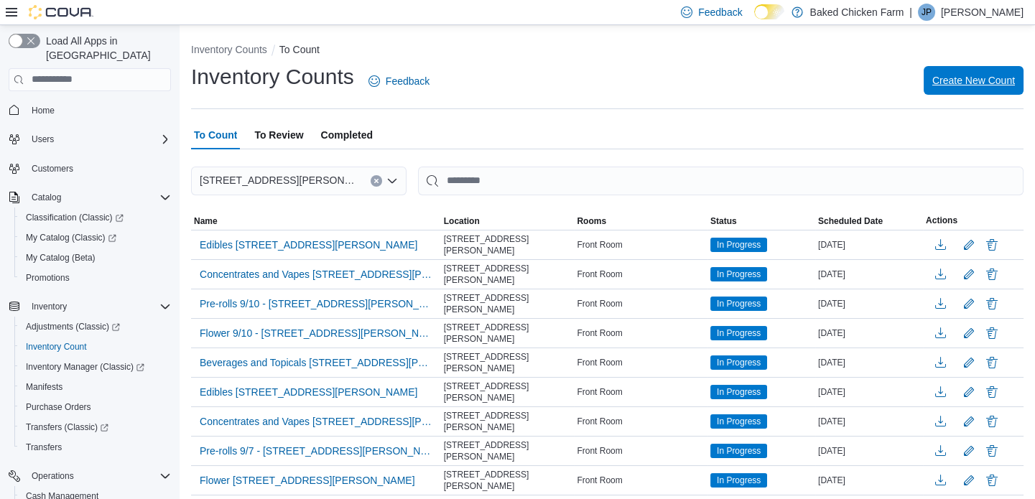
click at [968, 74] on span "Create New Count" at bounding box center [974, 80] width 83 height 14
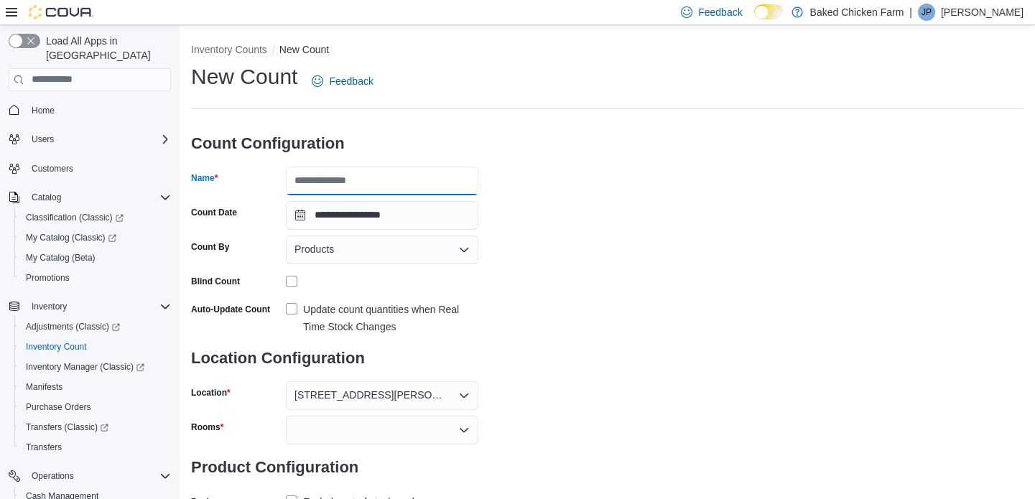
click at [331, 180] on input "Name" at bounding box center [382, 181] width 193 height 29
type input "**********"
click at [338, 246] on div "Products" at bounding box center [382, 250] width 193 height 29
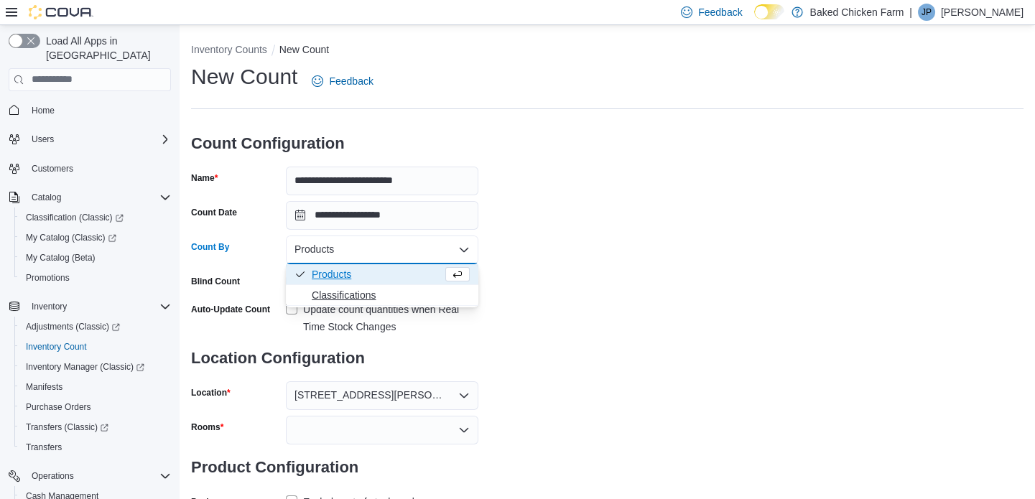
click at [314, 291] on span "Classifications" at bounding box center [391, 295] width 158 height 14
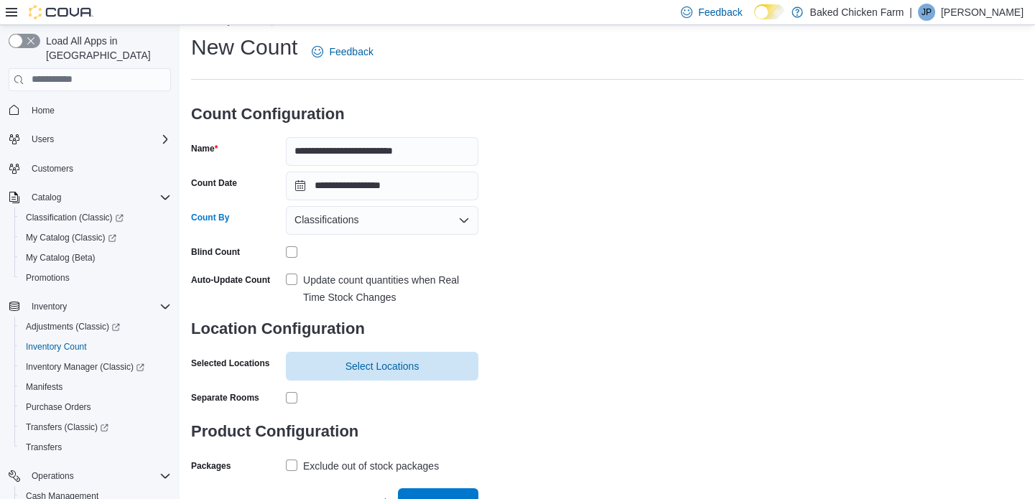
scroll to position [47, 0]
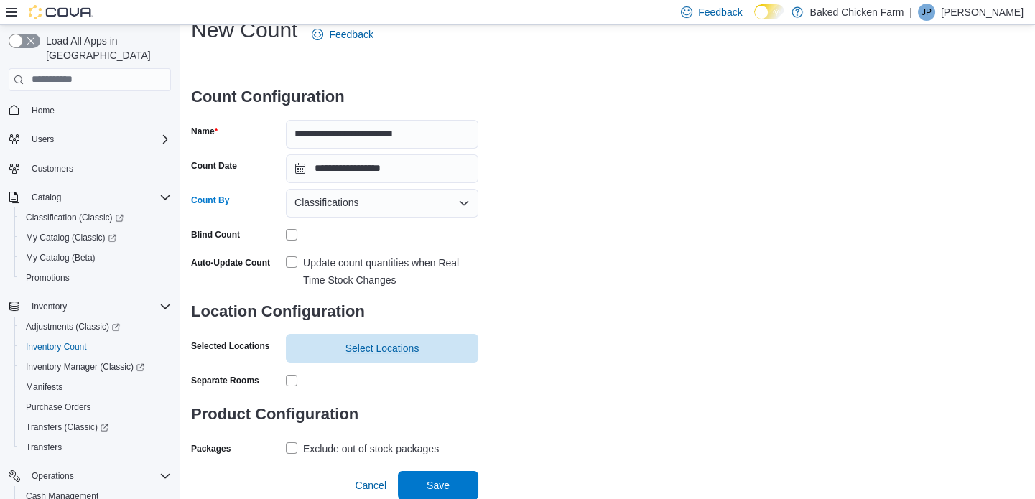
click at [374, 351] on span "Select Locations" at bounding box center [383, 348] width 74 height 14
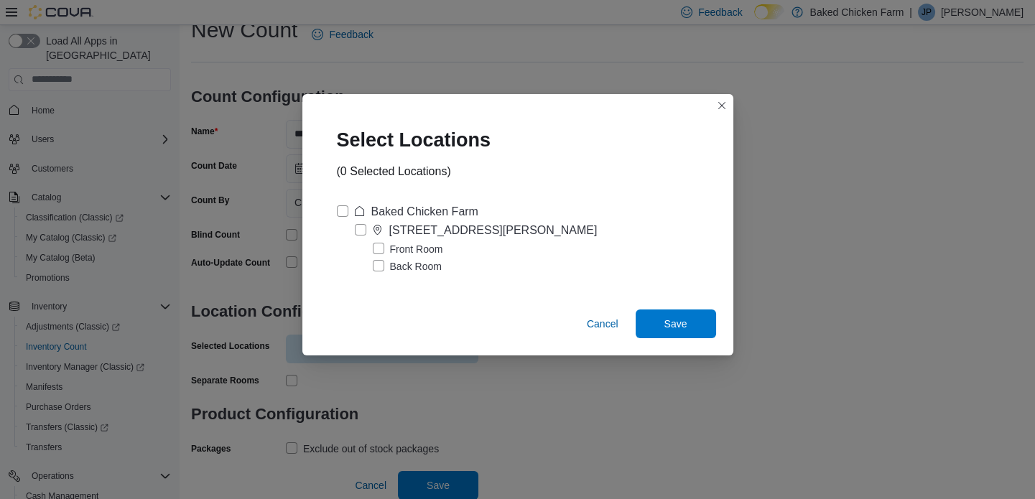
click at [425, 246] on label "Front Room" at bounding box center [408, 249] width 70 height 17
click at [689, 328] on span "Save" at bounding box center [675, 323] width 63 height 29
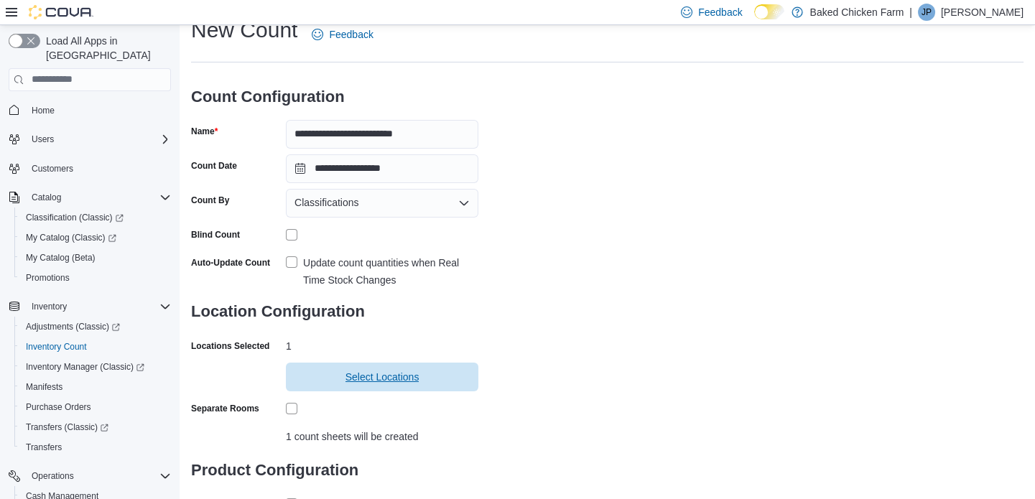
scroll to position [137, 0]
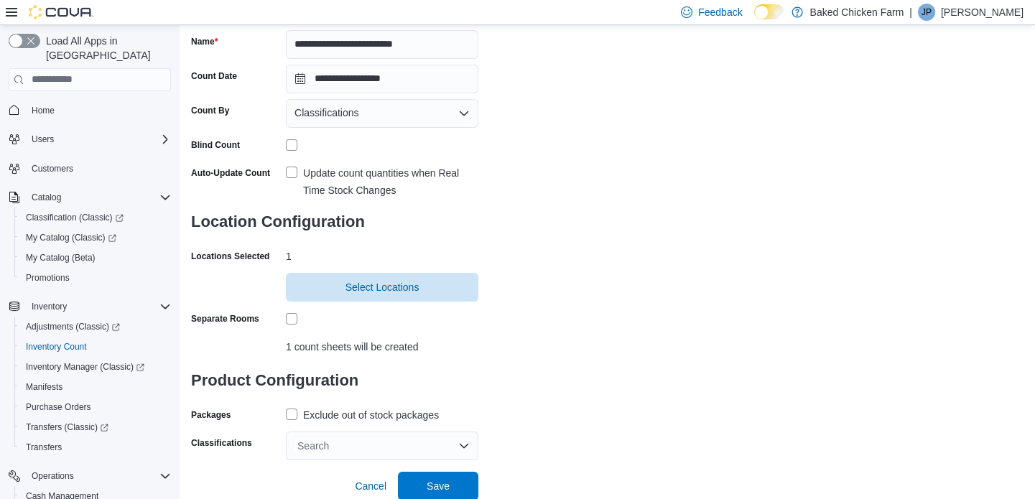
click at [351, 444] on div "Search" at bounding box center [382, 446] width 193 height 29
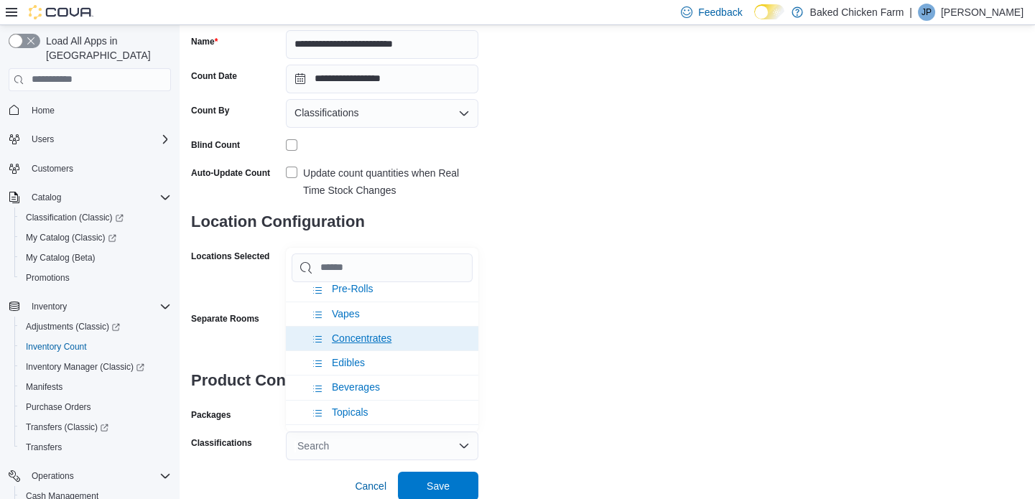
scroll to position [130, 0]
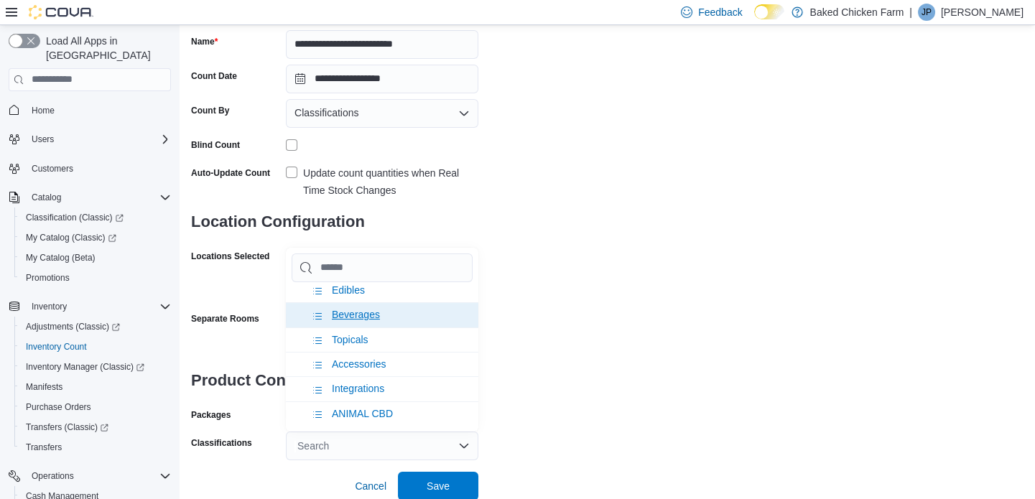
click at [338, 309] on span "Beverages" at bounding box center [356, 314] width 48 height 11
click at [350, 309] on span "Topicals" at bounding box center [350, 314] width 37 height 11
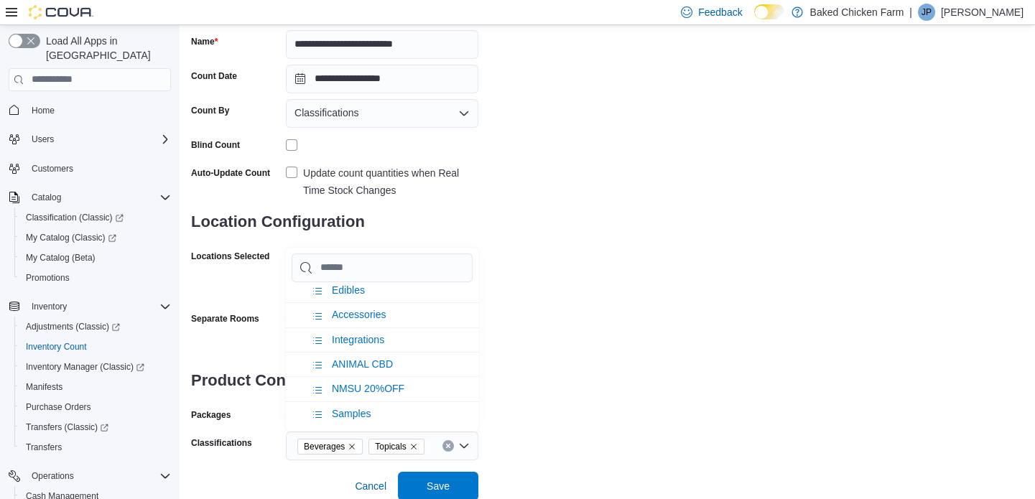
click at [604, 368] on div "**********" at bounding box center [607, 193] width 833 height 535
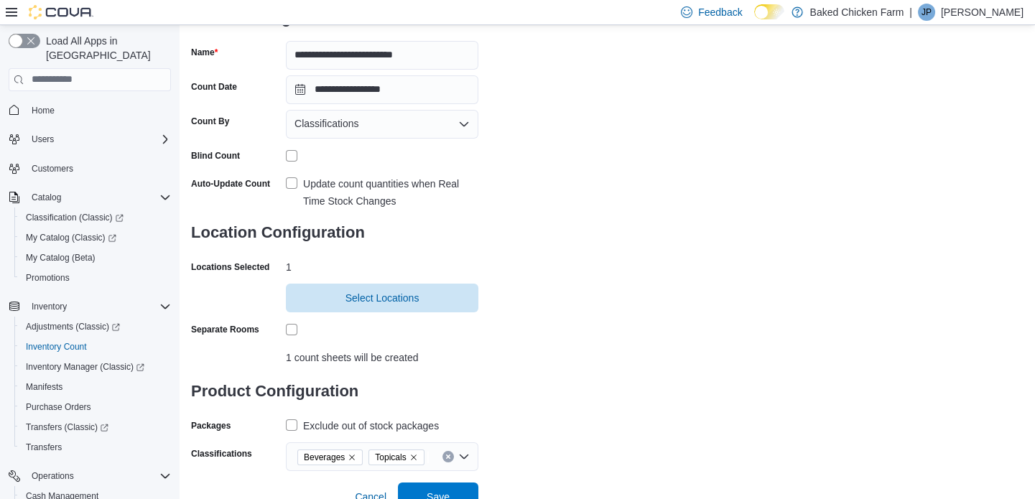
scroll to position [137, 0]
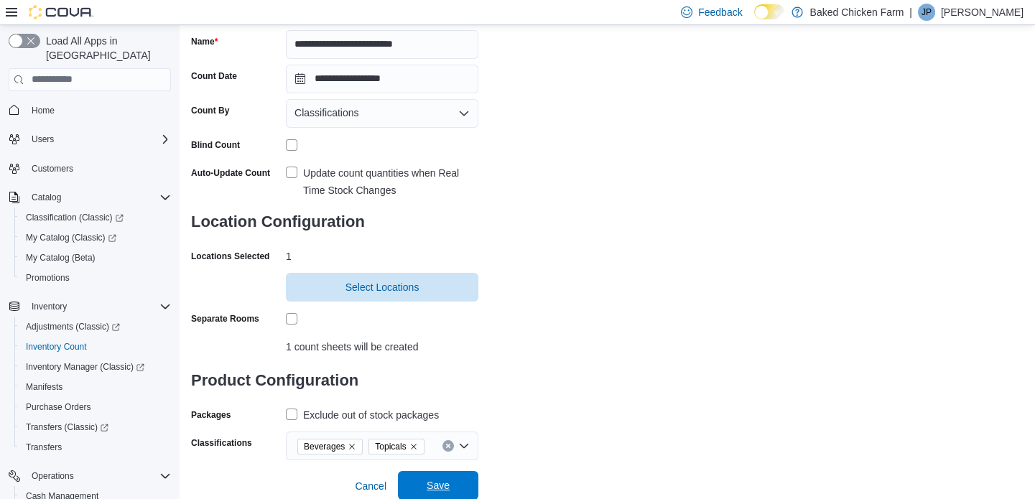
click at [461, 488] on span "Save" at bounding box center [438, 485] width 63 height 29
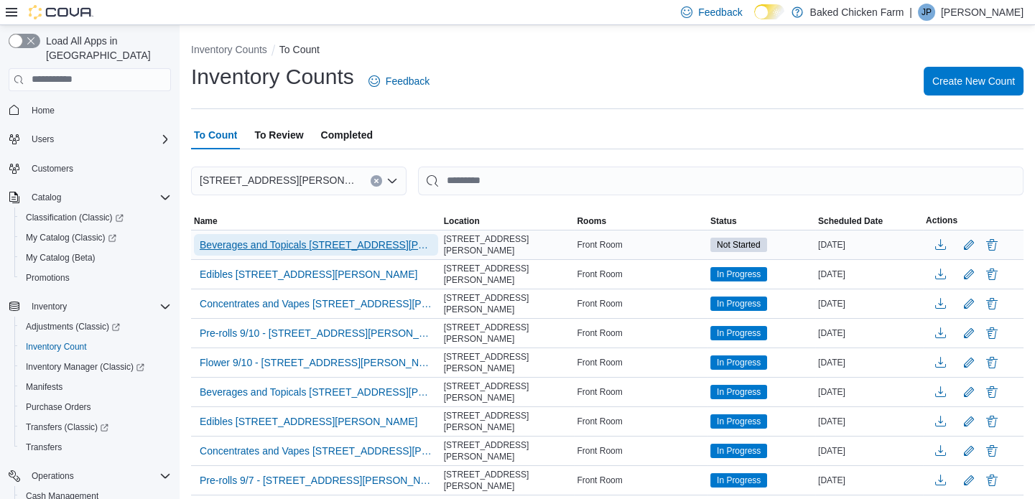
click at [287, 238] on span "Beverages and Topicals [STREET_ADDRESS][PERSON_NAME]" at bounding box center [316, 245] width 233 height 14
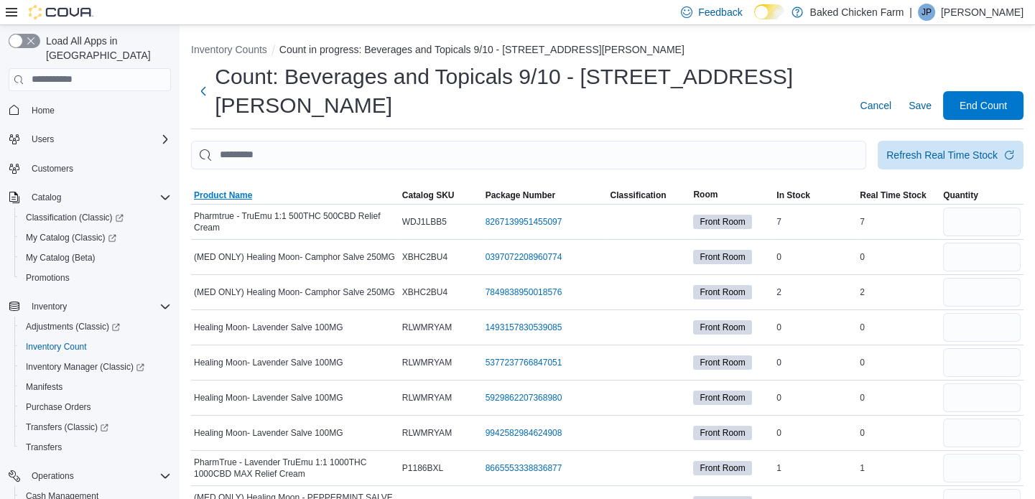
click at [218, 190] on span "Product Name" at bounding box center [223, 195] width 58 height 11
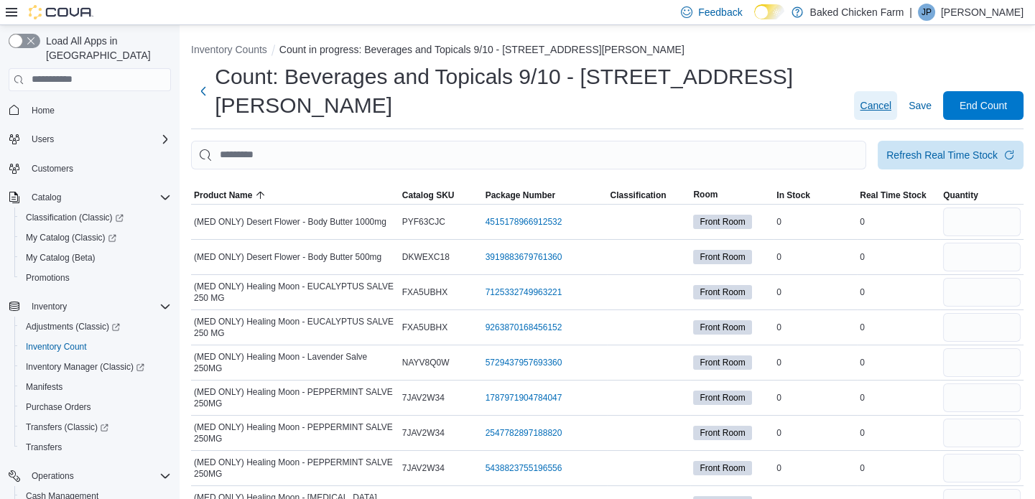
click at [888, 98] on span "Cancel" at bounding box center [876, 105] width 32 height 14
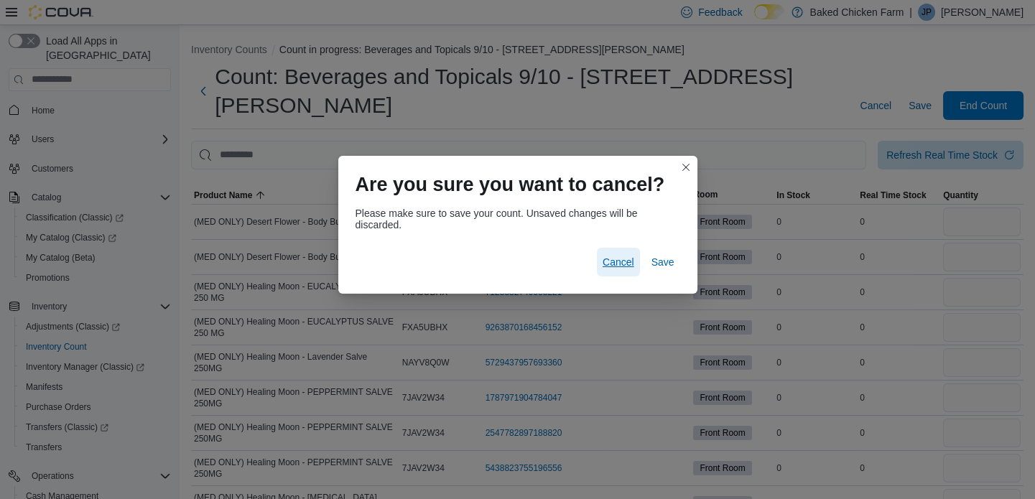
click at [614, 257] on span "Cancel" at bounding box center [619, 262] width 32 height 14
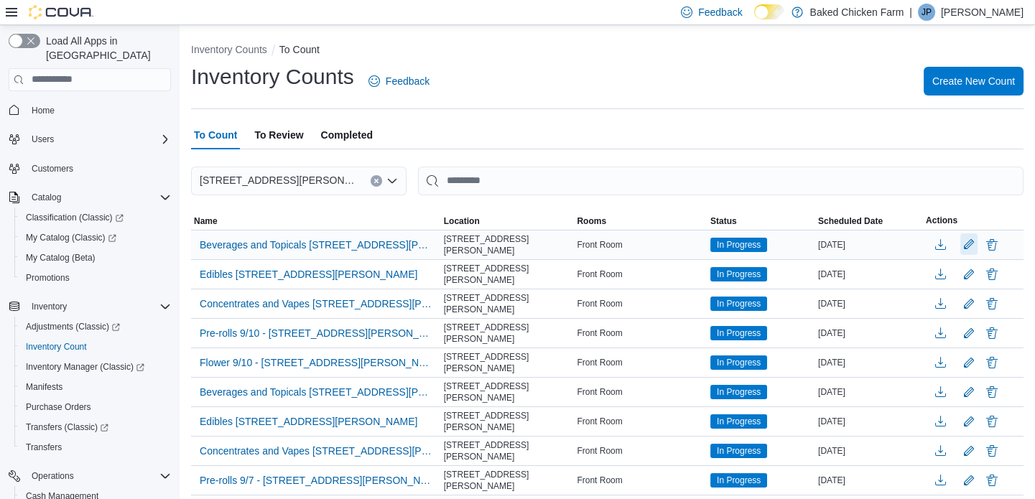
click at [978, 236] on button "Edit count details" at bounding box center [969, 244] width 17 height 22
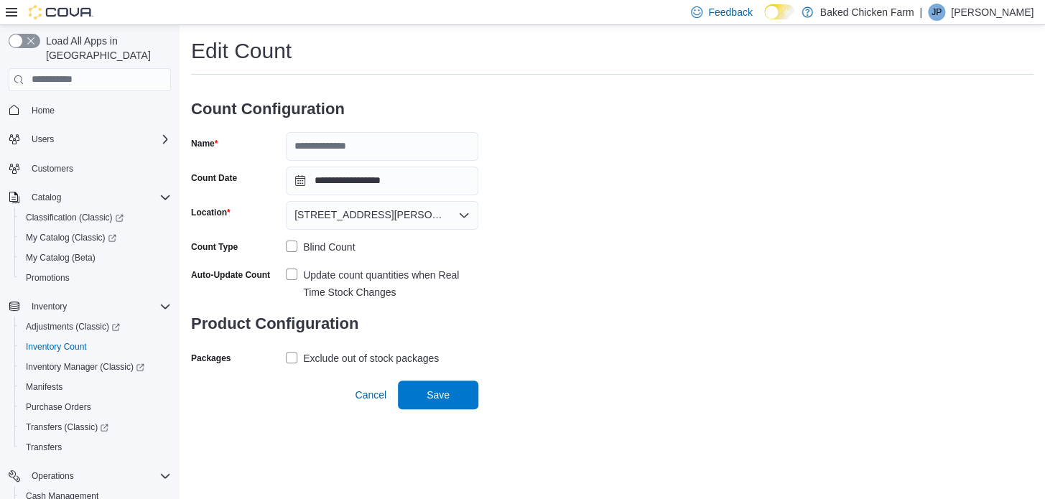
type input "**********"
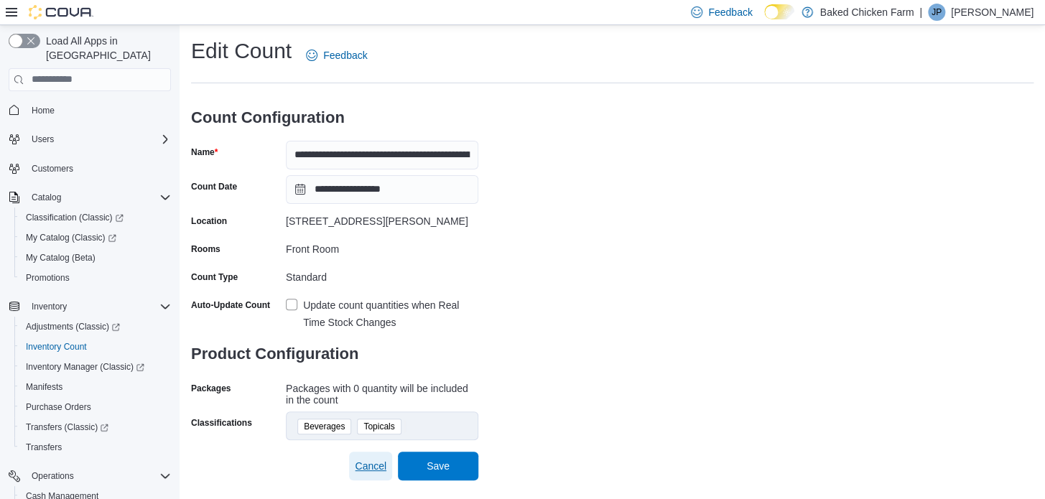
click at [376, 466] on span "Cancel" at bounding box center [371, 466] width 32 height 14
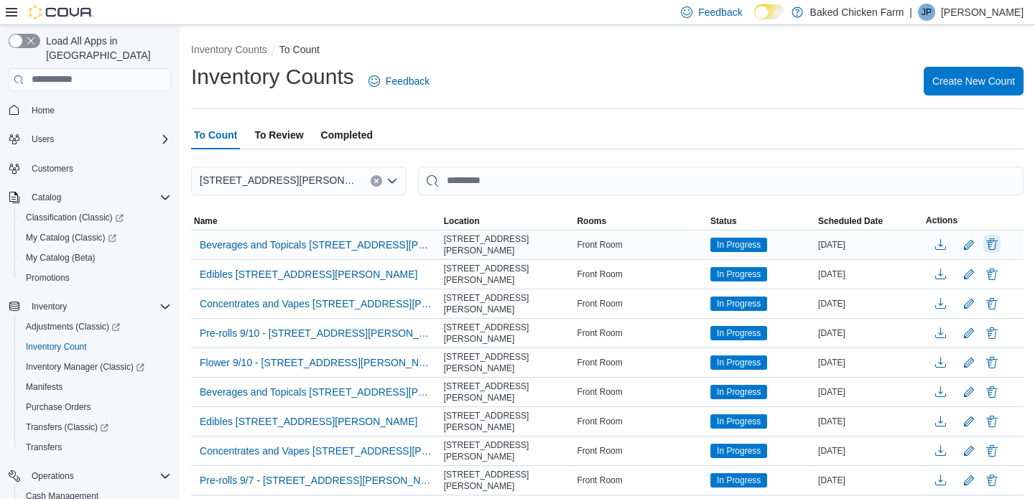
click at [1001, 241] on button "Delete" at bounding box center [992, 244] width 17 height 17
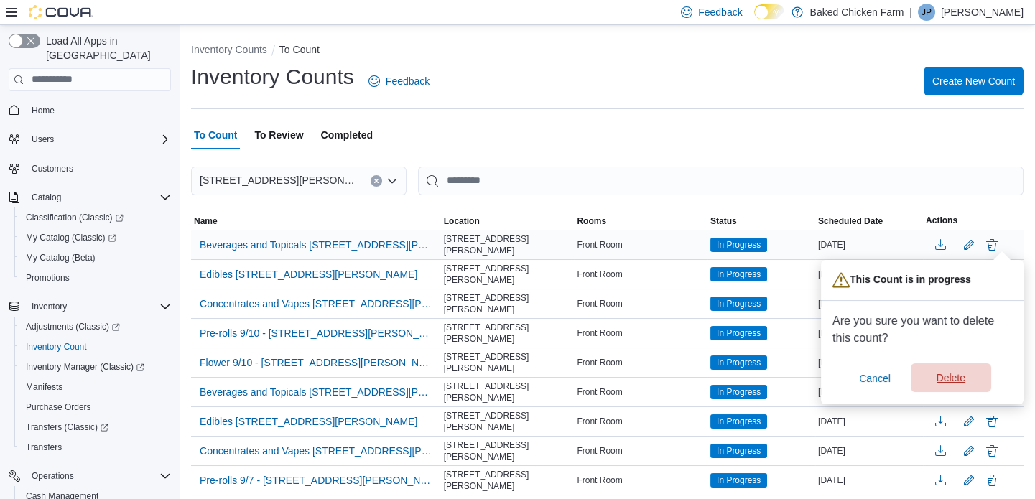
click at [953, 379] on span "Delete" at bounding box center [951, 378] width 29 height 14
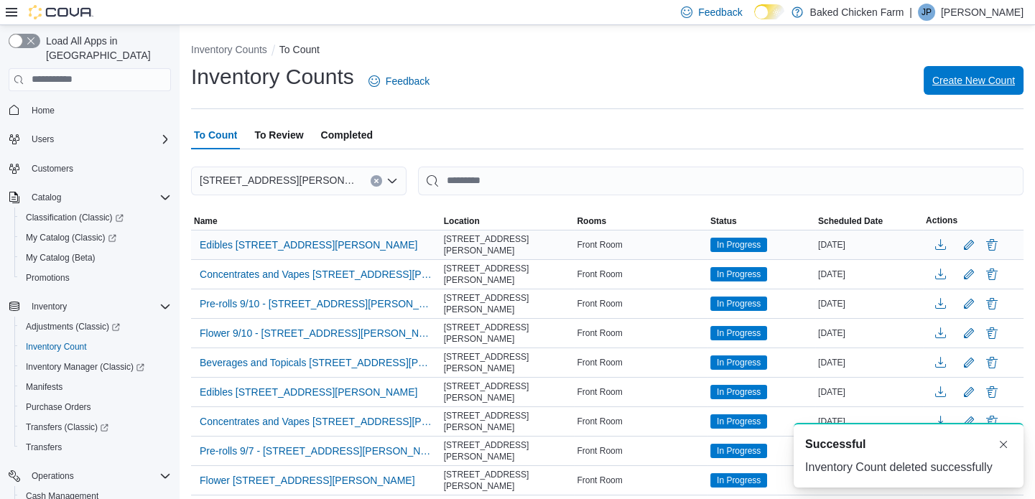
click at [979, 79] on span "Create New Count" at bounding box center [974, 80] width 83 height 14
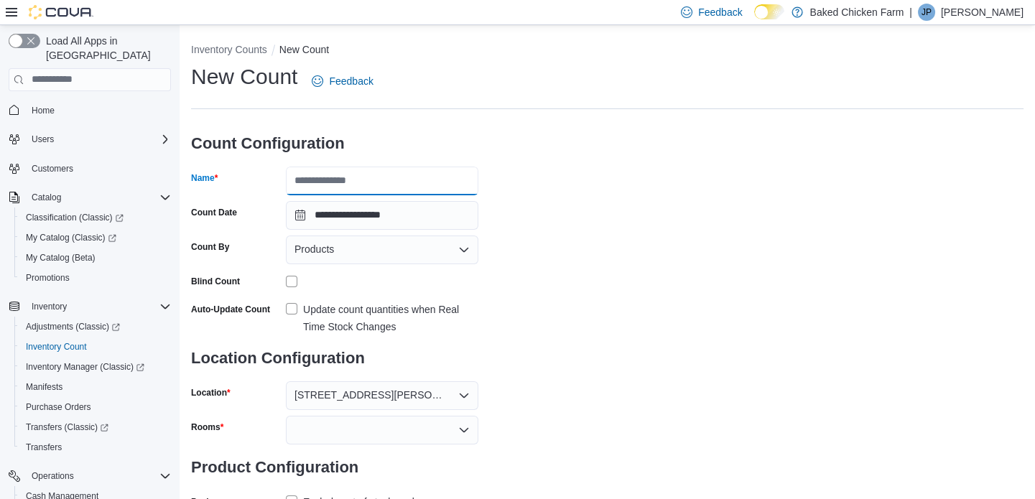
click at [376, 174] on input "Name" at bounding box center [382, 181] width 193 height 29
type input "**********"
click at [342, 245] on div "Products" at bounding box center [382, 250] width 193 height 29
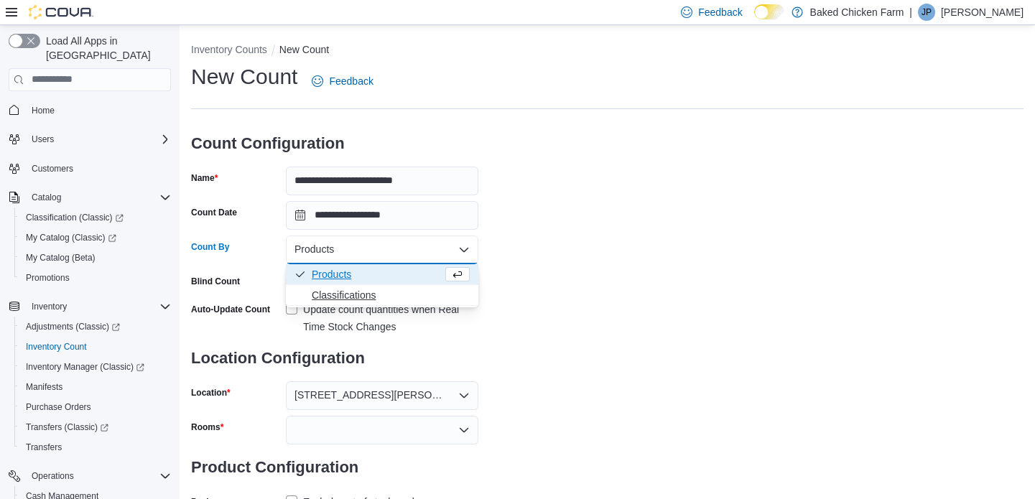
click at [333, 292] on span "Classifications" at bounding box center [391, 295] width 158 height 14
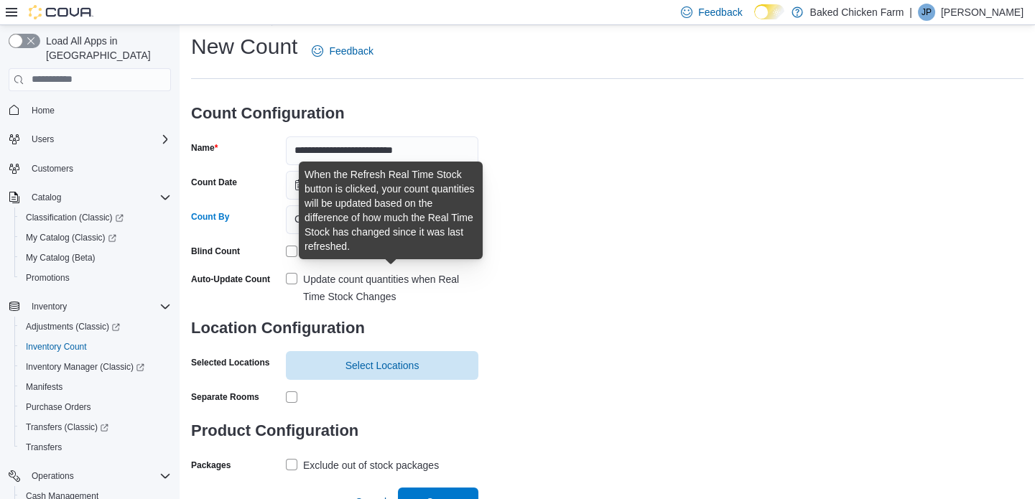
scroll to position [47, 0]
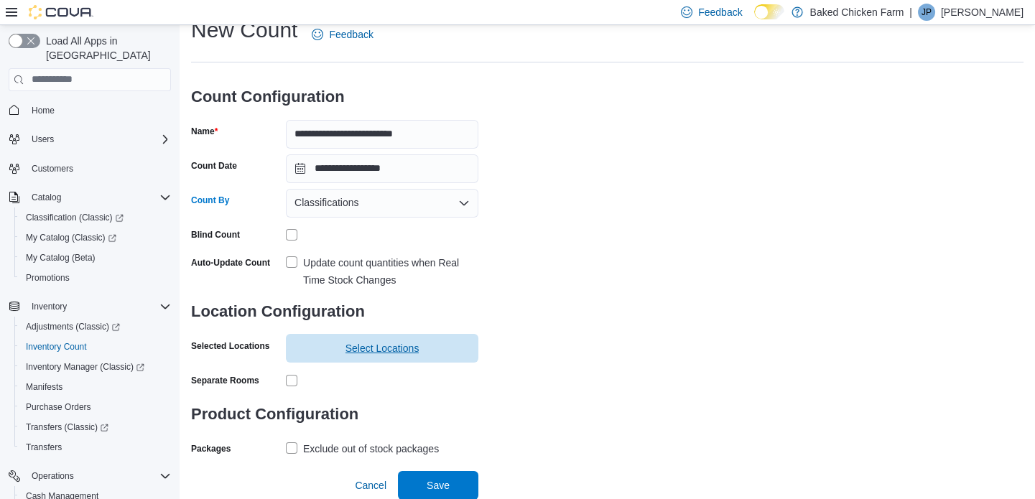
click at [374, 341] on span "Select Locations" at bounding box center [383, 348] width 74 height 14
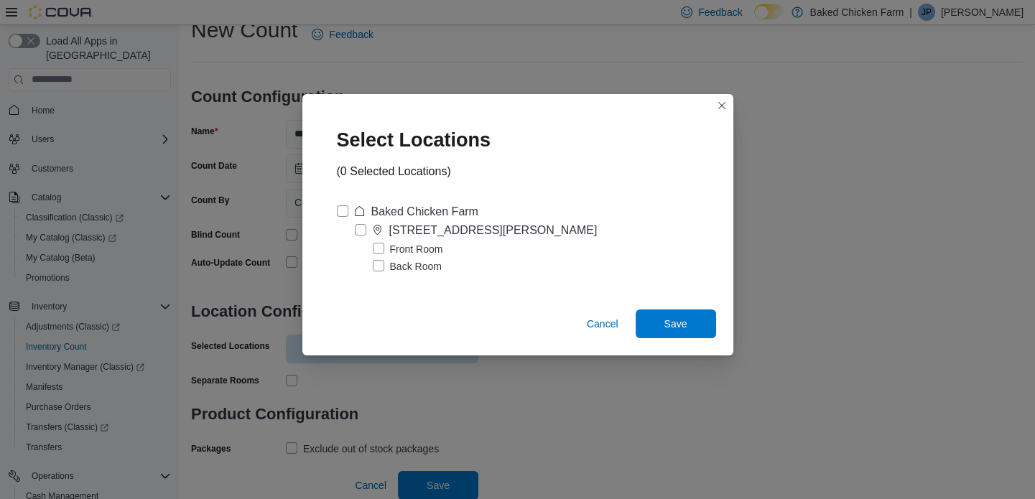
click at [405, 244] on label "Front Room" at bounding box center [408, 249] width 70 height 17
click at [680, 317] on span "Save" at bounding box center [676, 323] width 23 height 14
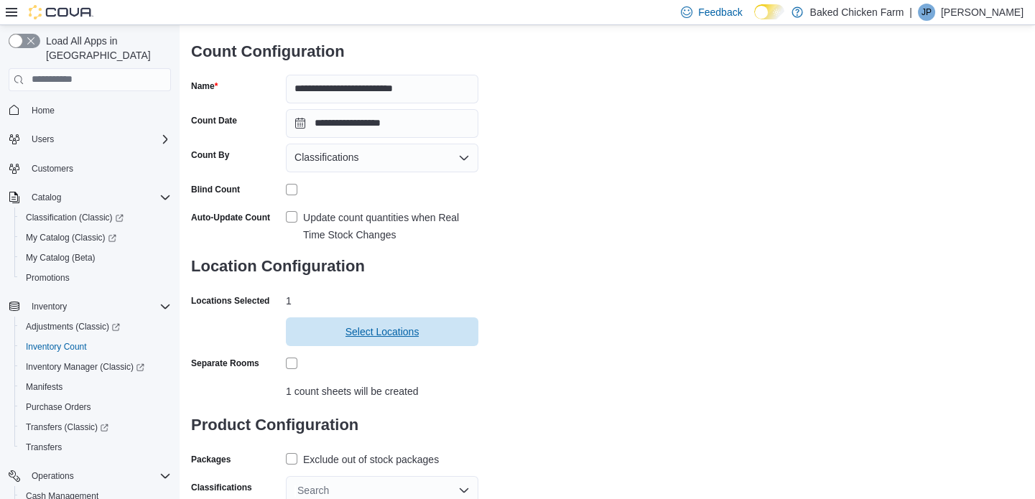
scroll to position [137, 0]
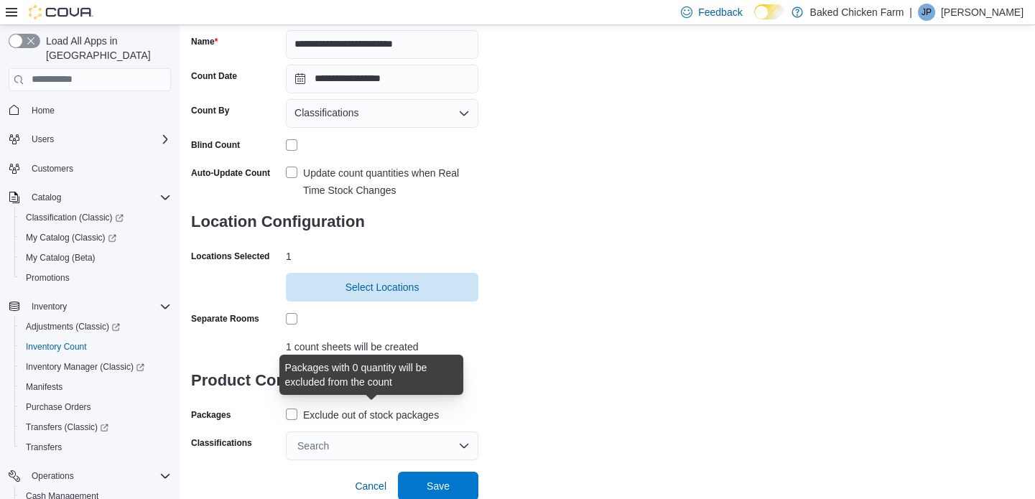
click at [343, 407] on div "Exclude out of stock packages" at bounding box center [371, 415] width 136 height 17
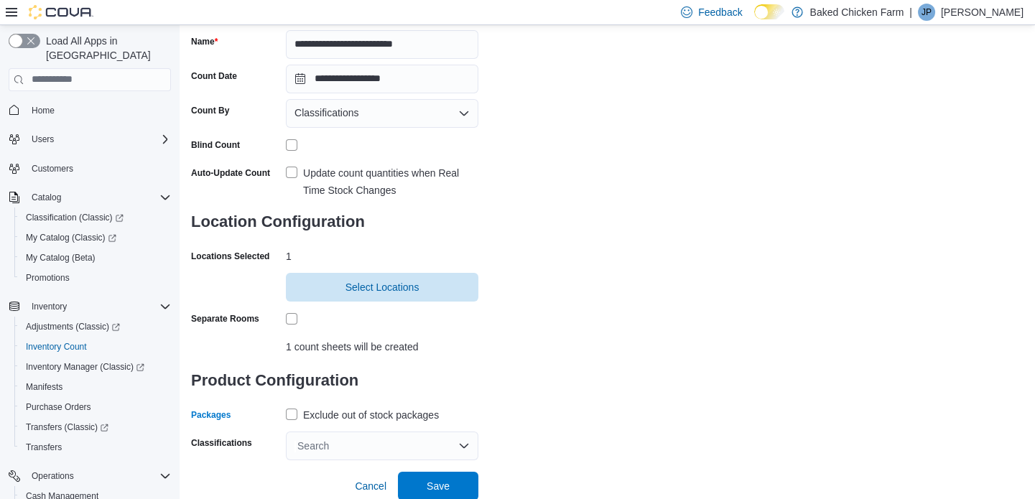
click at [322, 448] on div "Search" at bounding box center [382, 446] width 193 height 29
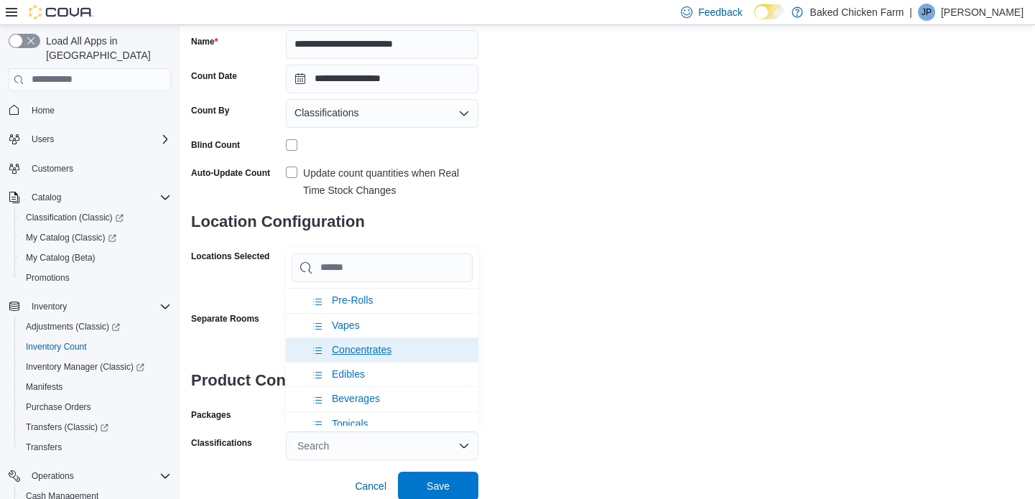
scroll to position [65, 0]
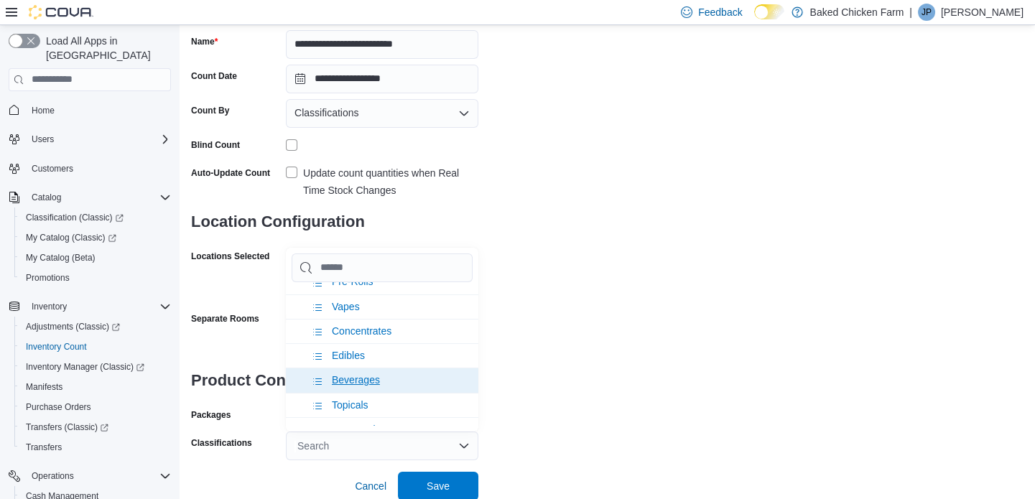
click at [352, 374] on span "Beverages" at bounding box center [356, 379] width 48 height 11
click at [351, 380] on span "Topicals" at bounding box center [350, 379] width 37 height 11
click at [580, 357] on div "**********" at bounding box center [607, 193] width 833 height 535
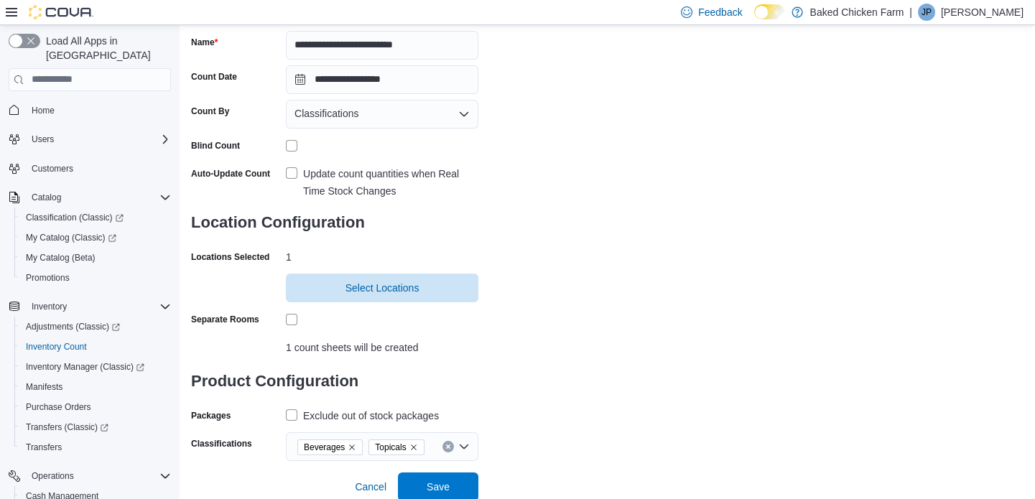
scroll to position [137, 0]
click at [446, 484] on span "Save" at bounding box center [438, 485] width 23 height 14
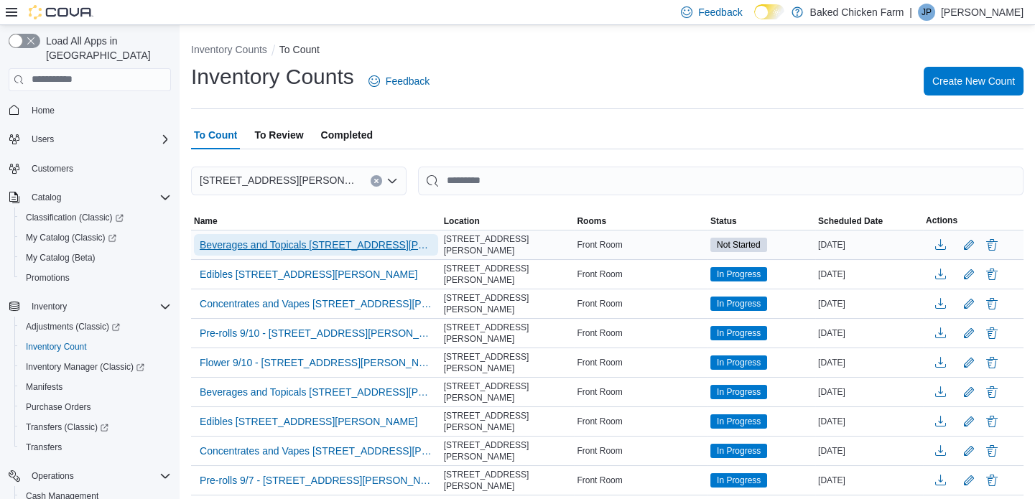
click at [337, 247] on span "Beverages and Topicals [STREET_ADDRESS][PERSON_NAME]" at bounding box center [316, 245] width 233 height 14
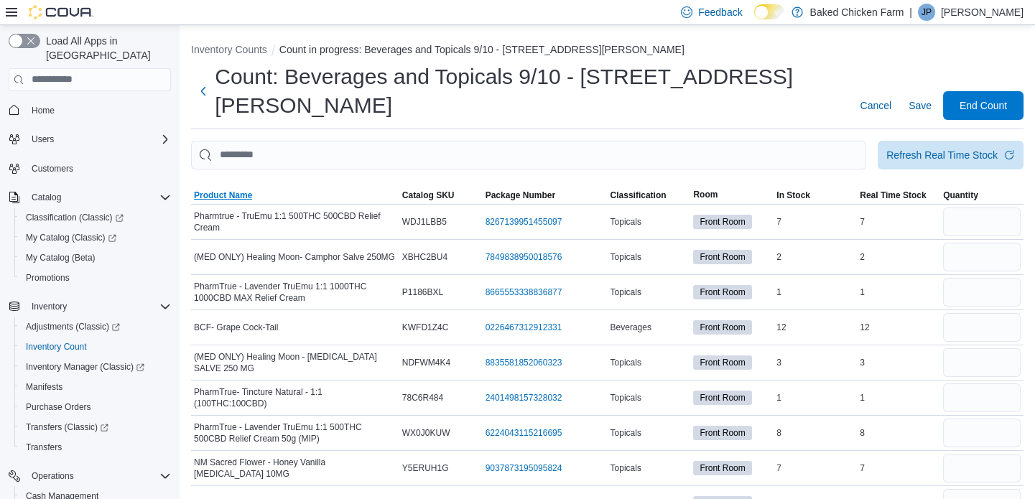
click at [222, 190] on span "Product Name" at bounding box center [223, 195] width 58 height 11
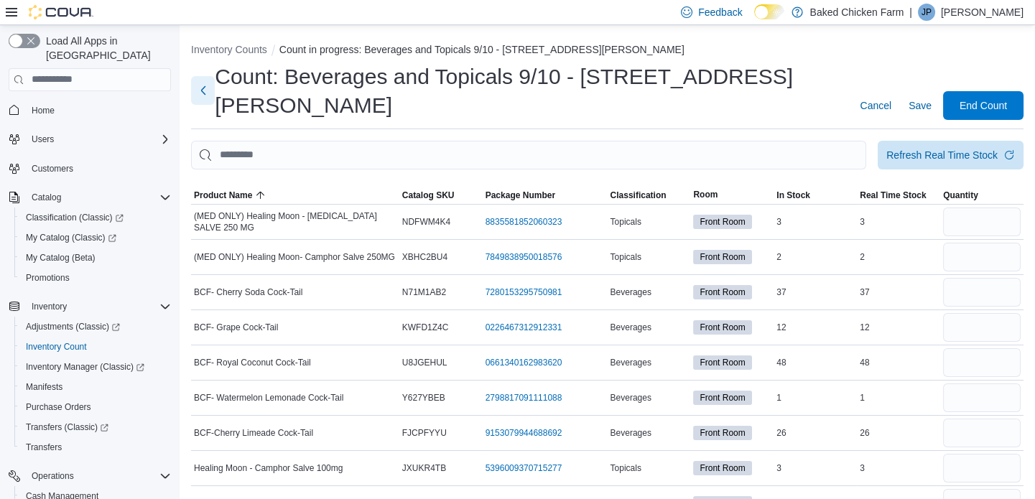
click at [203, 76] on button "Next" at bounding box center [203, 90] width 24 height 29
